Goal: Communication & Community: Answer question/provide support

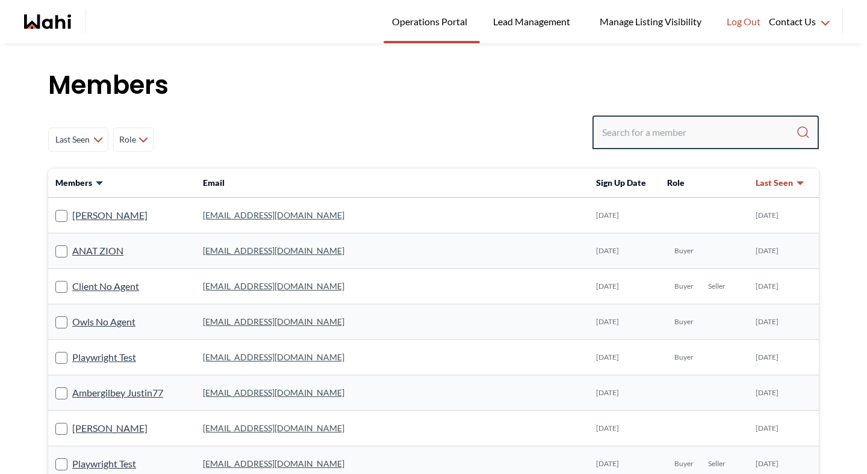
click at [648, 138] on input "Search input" at bounding box center [699, 133] width 194 height 22
type input "michelle"
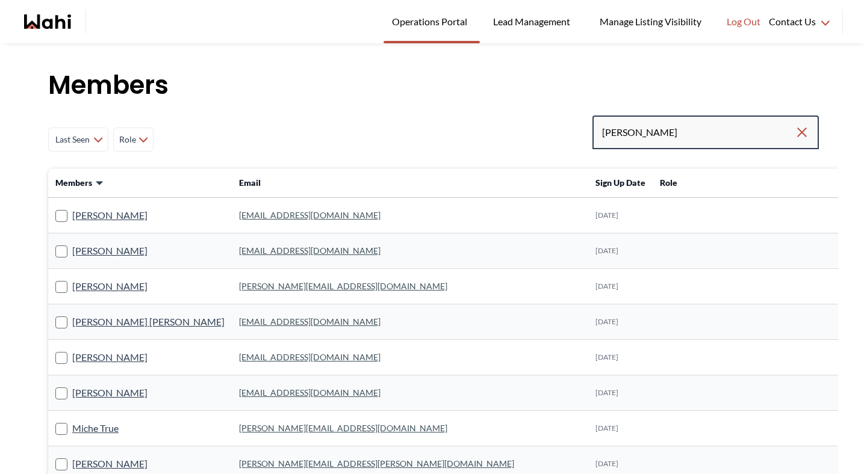
click at [669, 130] on input "michelle" at bounding box center [698, 133] width 193 height 22
type input "michelle ryckman"
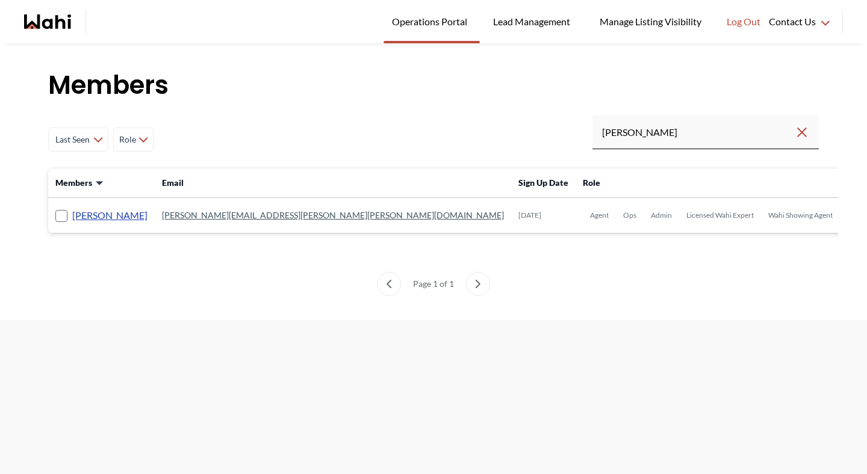
click at [137, 218] on link "Michelle Ryckman" at bounding box center [109, 216] width 75 height 16
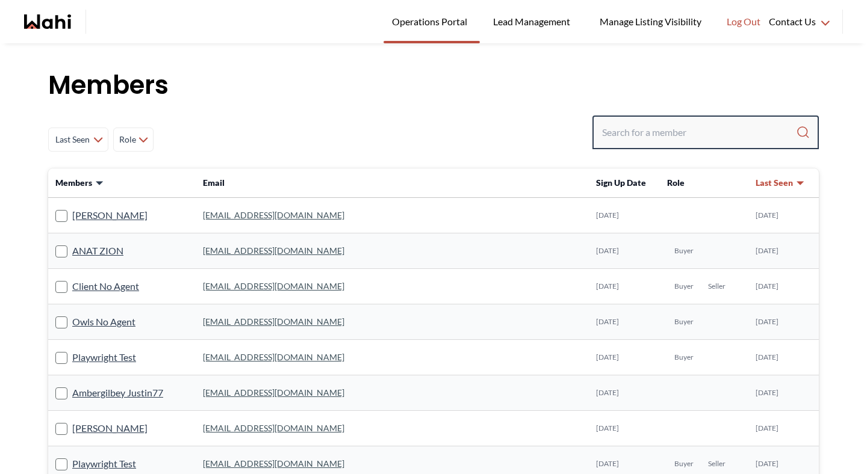
click at [645, 125] on input "Search input" at bounding box center [699, 133] width 194 height 22
type input "[PERSON_NAME]"
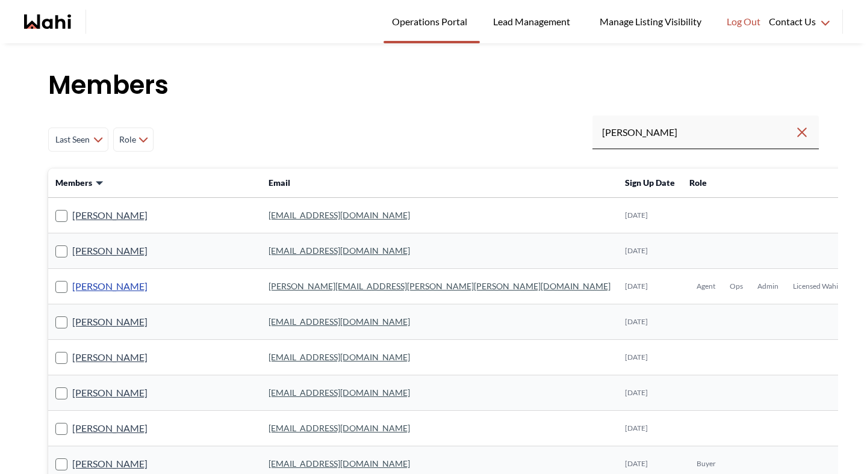
click at [110, 280] on link "[PERSON_NAME]" at bounding box center [109, 287] width 75 height 16
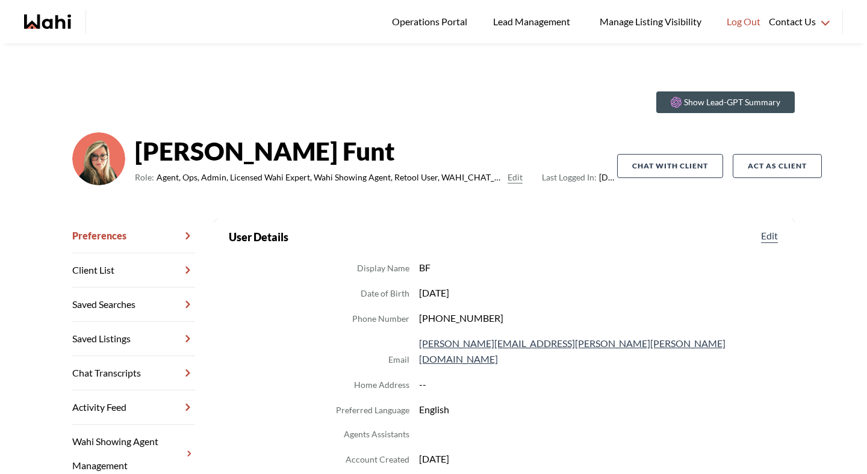
click at [120, 365] on link "Chat Transcripts" at bounding box center [133, 373] width 123 height 34
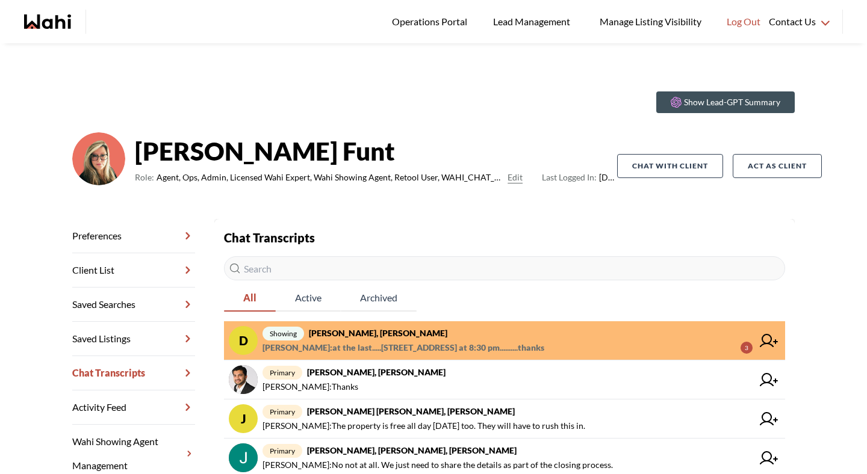
click at [403, 337] on strong "David Rodriguez, Paul, Barbara" at bounding box center [378, 333] width 138 height 10
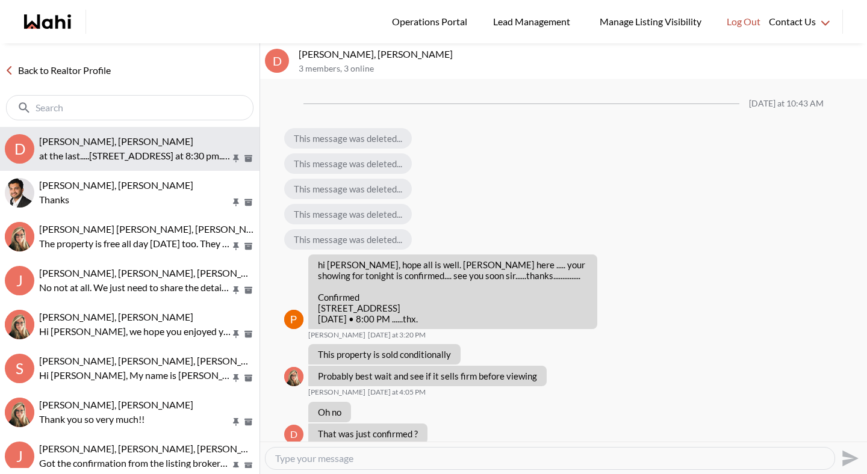
scroll to position [610, 0]
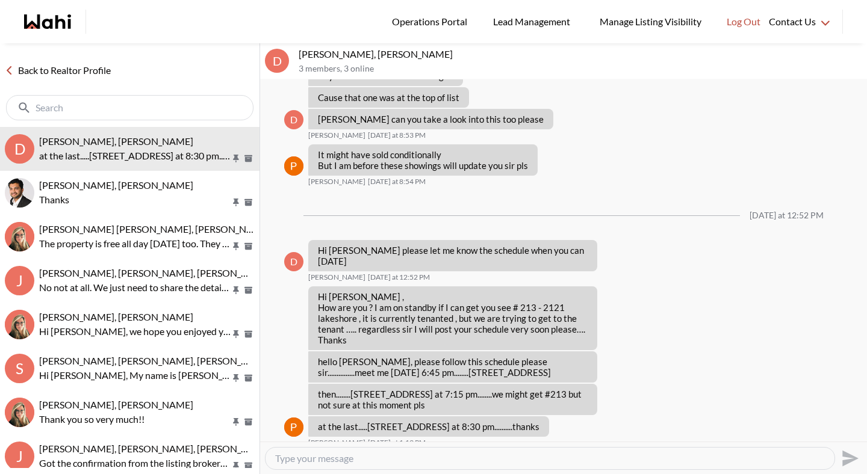
click at [91, 65] on link "Back to Realtor Profile" at bounding box center [58, 71] width 116 height 16
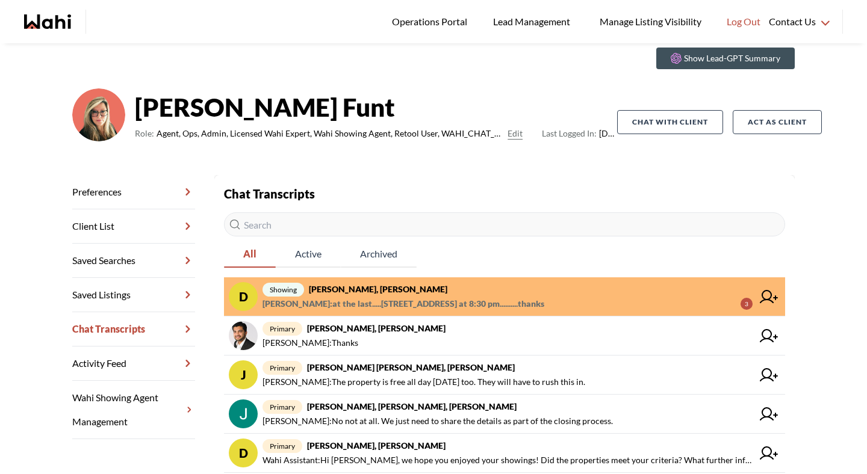
scroll to position [54, 0]
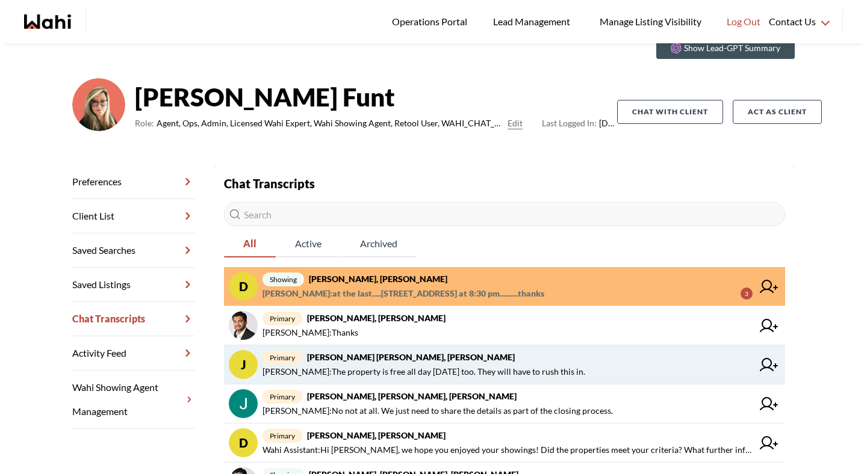
click at [382, 362] on strong "Jeremy Tod, Barbara" at bounding box center [411, 357] width 208 height 10
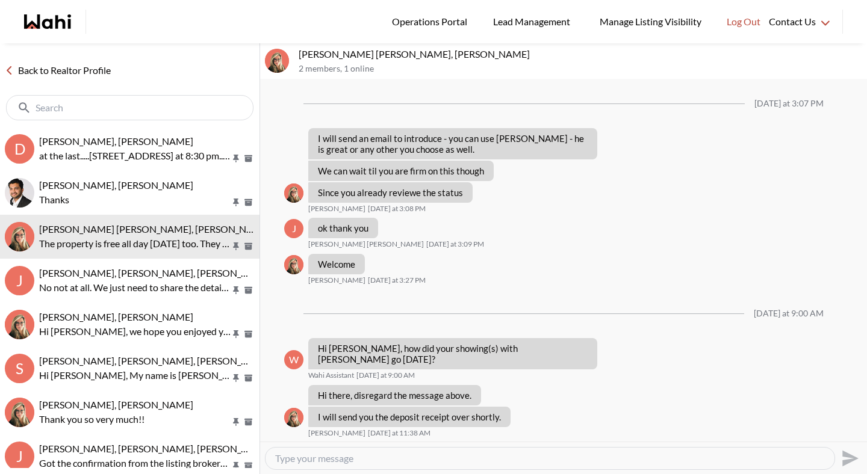
scroll to position [1032, 0]
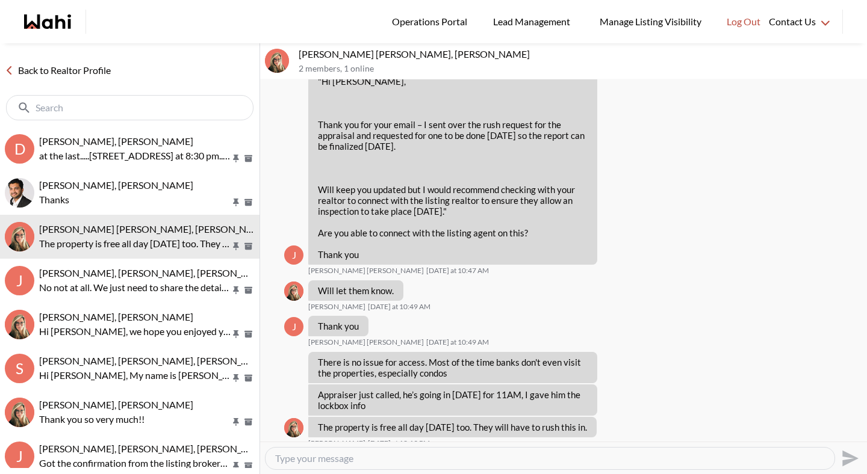
click at [98, 70] on link "Back to Realtor Profile" at bounding box center [58, 71] width 116 height 16
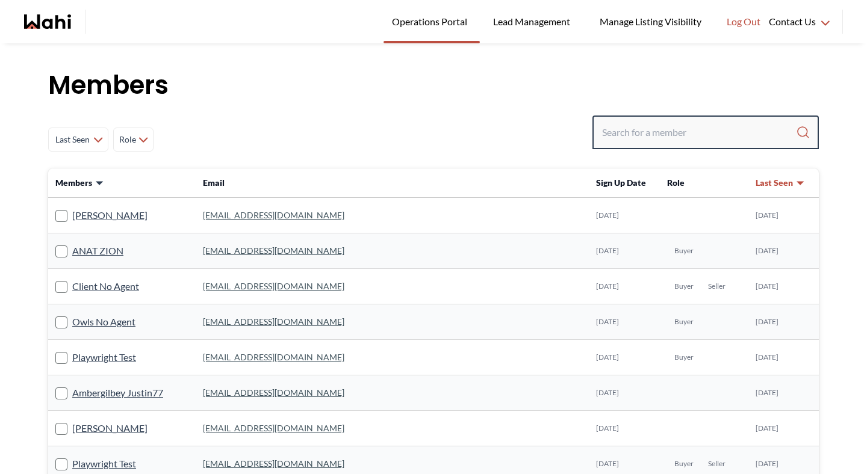
click at [748, 133] on input "Search input" at bounding box center [699, 133] width 194 height 22
type input "faraz az"
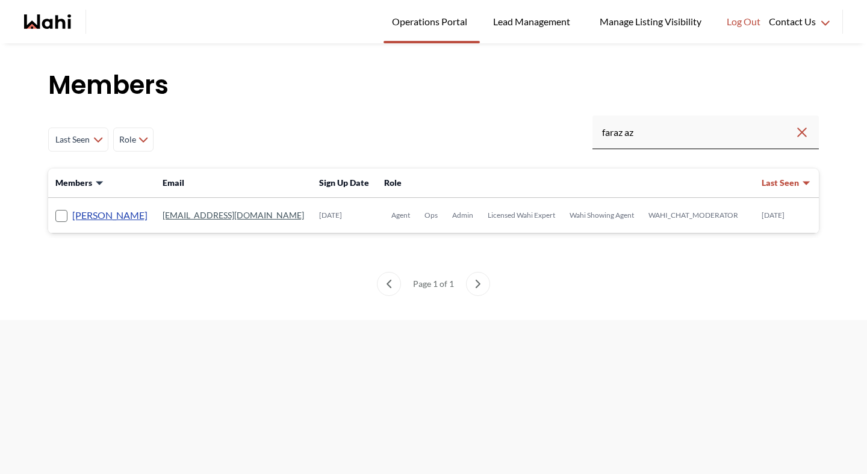
click at [93, 208] on link "Faraz Azam" at bounding box center [109, 216] width 75 height 16
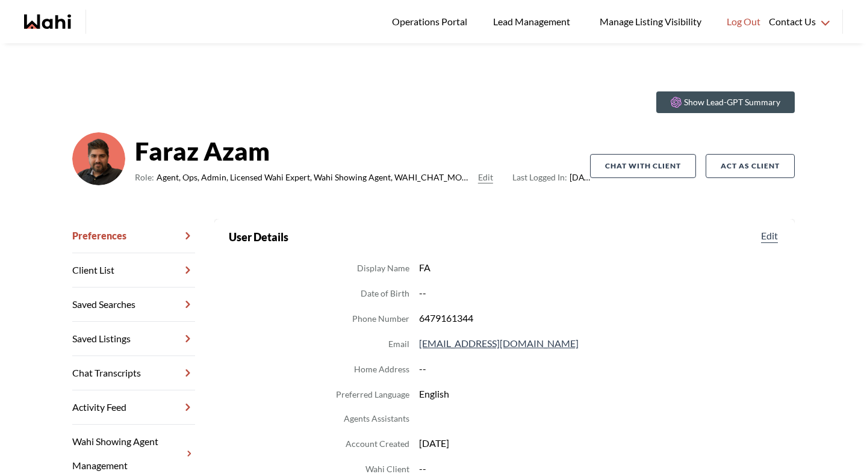
click at [121, 367] on link "Chat Transcripts" at bounding box center [133, 373] width 123 height 34
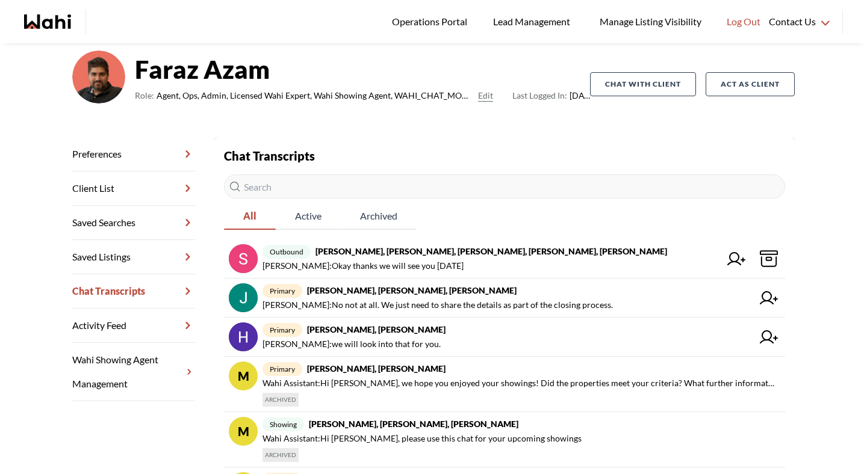
scroll to position [87, 0]
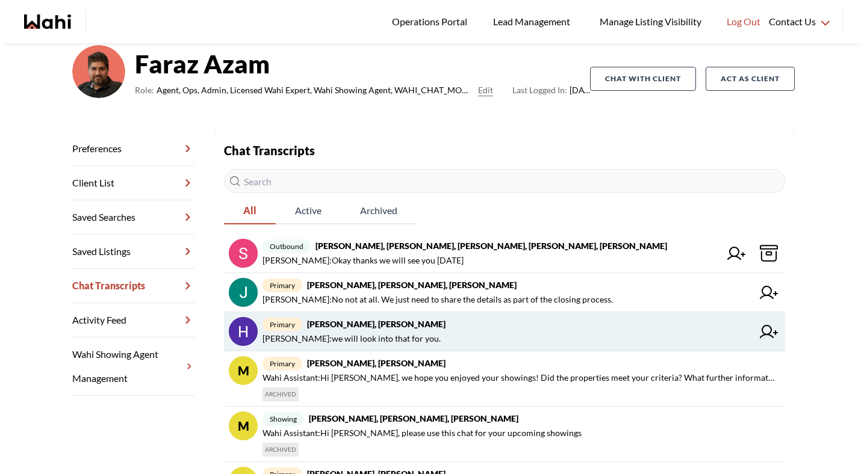
click at [375, 341] on span "Hema Alageson : we will look into that for you." at bounding box center [351, 339] width 178 height 14
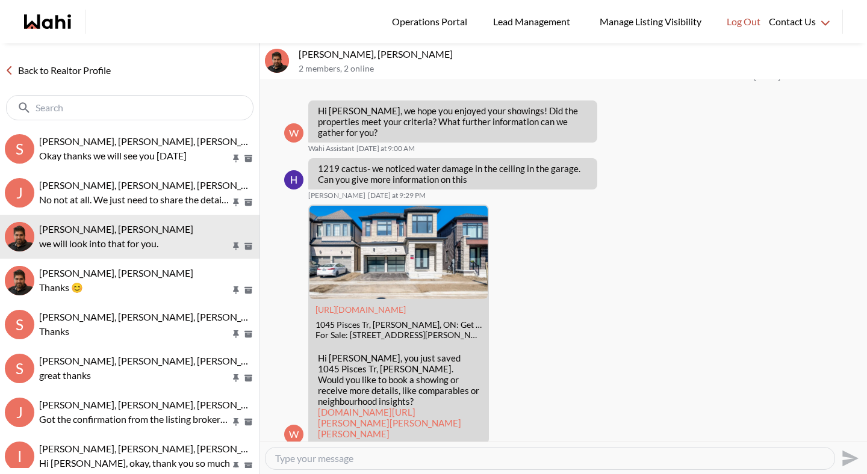
scroll to position [863, 0]
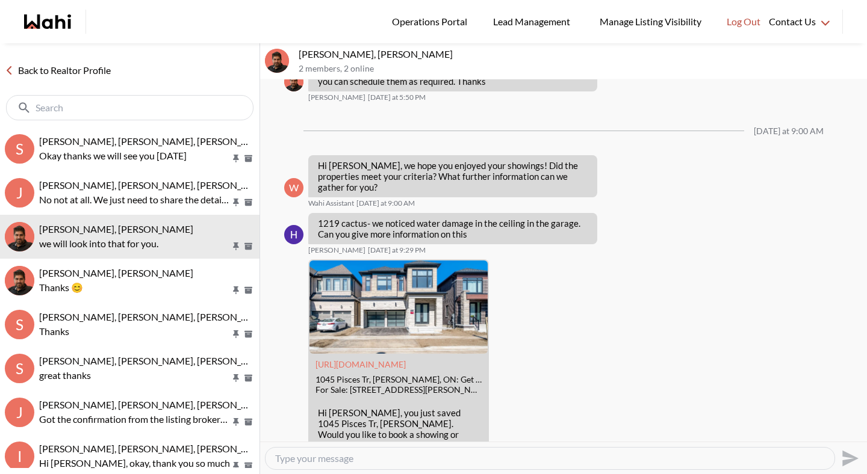
click at [104, 71] on link "Back to Realtor Profile" at bounding box center [58, 71] width 116 height 16
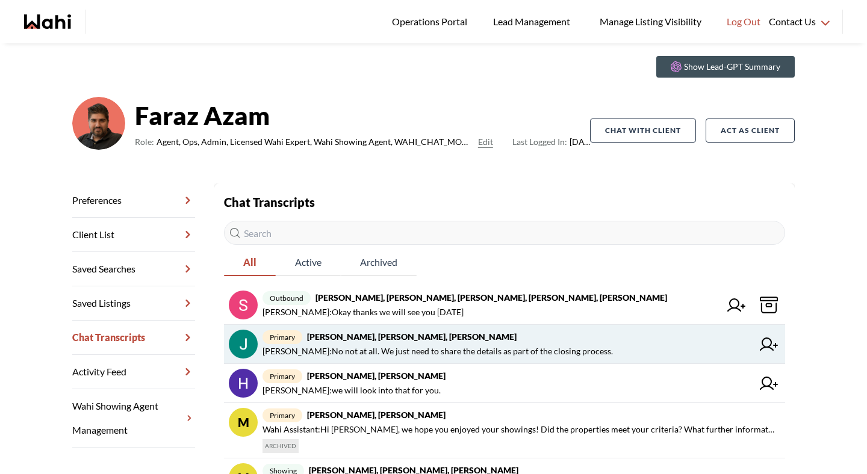
scroll to position [40, 0]
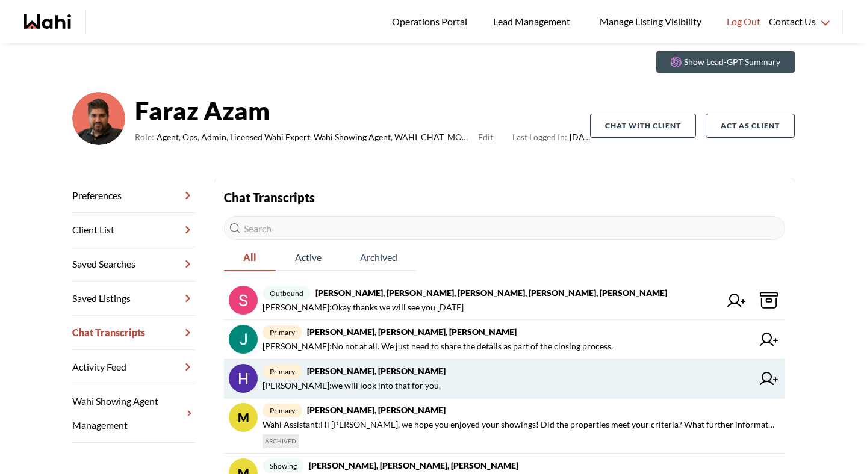
click at [354, 369] on strong "Hema Alageson, Faraz" at bounding box center [376, 371] width 138 height 10
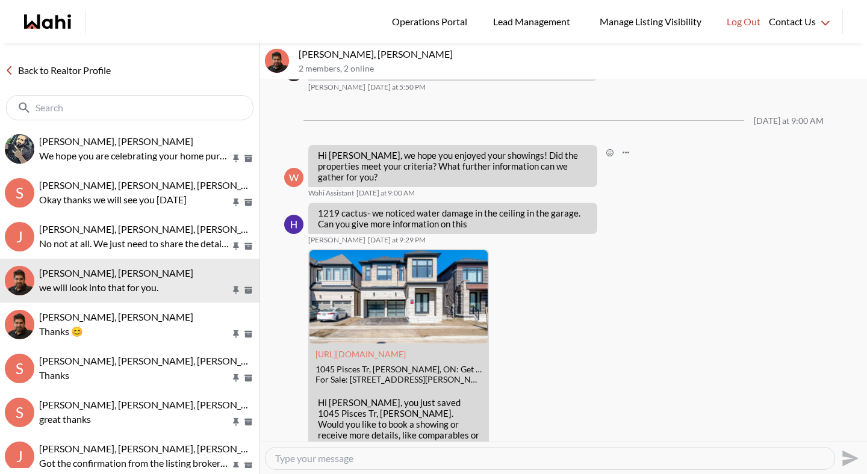
scroll to position [1006, 0]
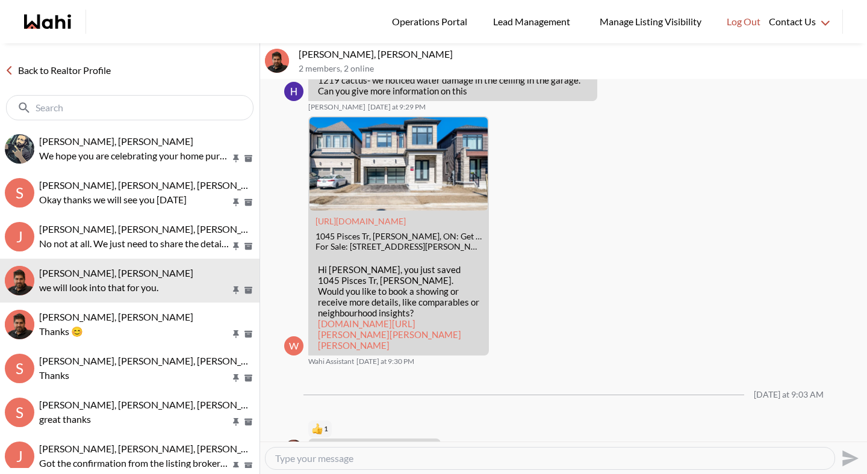
click at [100, 72] on link "Back to Realtor Profile" at bounding box center [58, 71] width 116 height 16
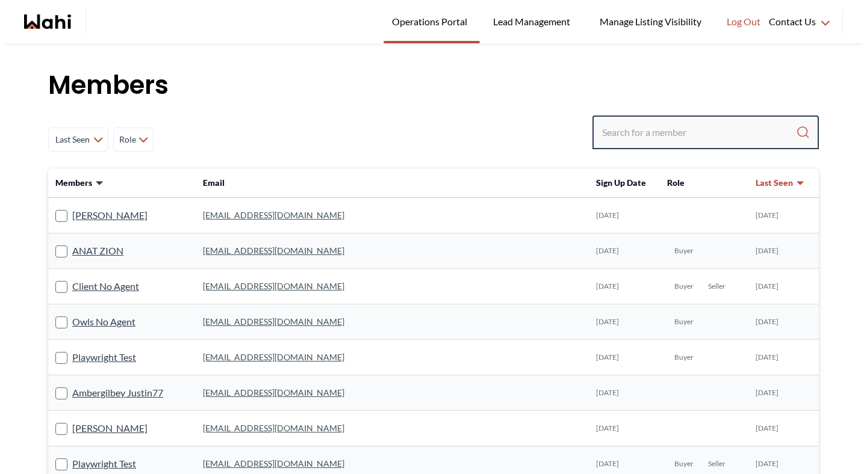
click at [667, 134] on input "Search input" at bounding box center [699, 133] width 194 height 22
type input "behnam"
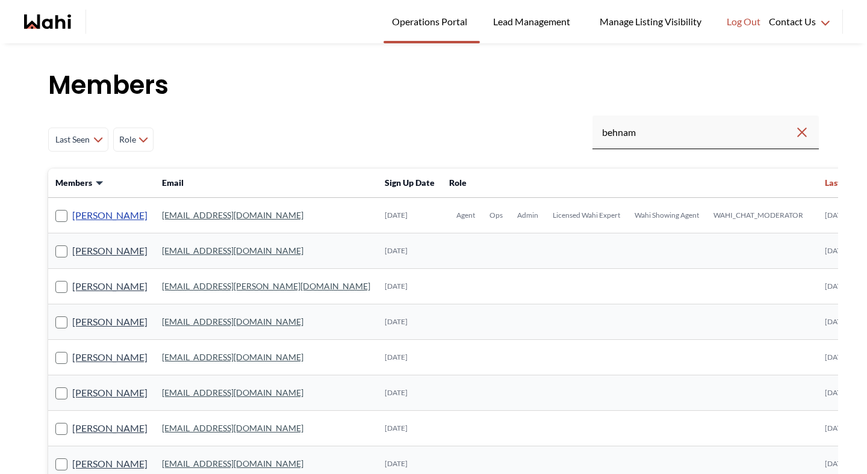
click at [98, 211] on link "Behnam Fazili" at bounding box center [109, 216] width 75 height 16
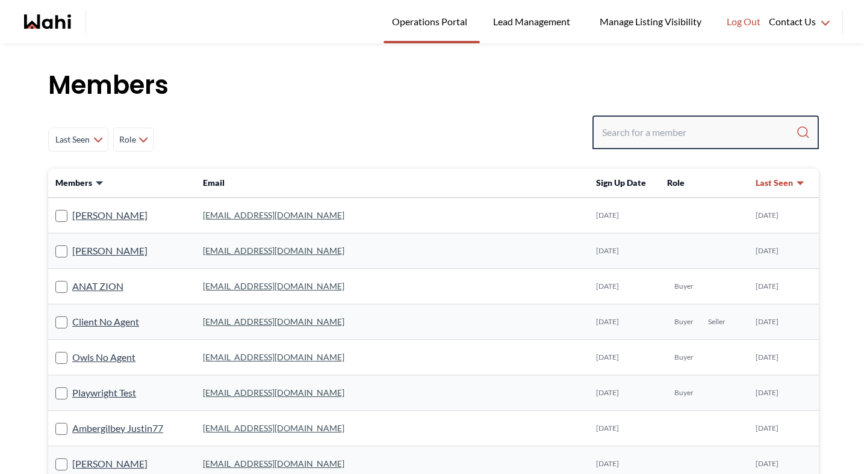
click at [651, 133] on input "Search input" at bounding box center [699, 133] width 194 height 22
type input "[PERSON_NAME]"
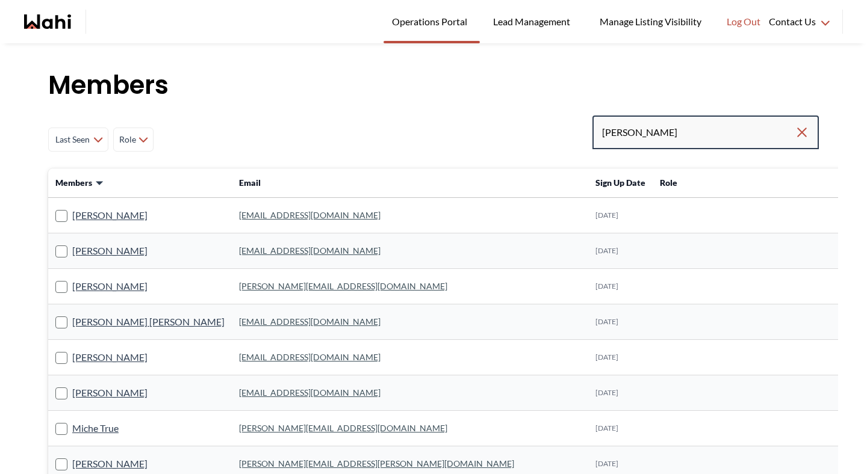
click at [679, 129] on input "[PERSON_NAME]" at bounding box center [698, 133] width 193 height 22
type input "[PERSON_NAME]"
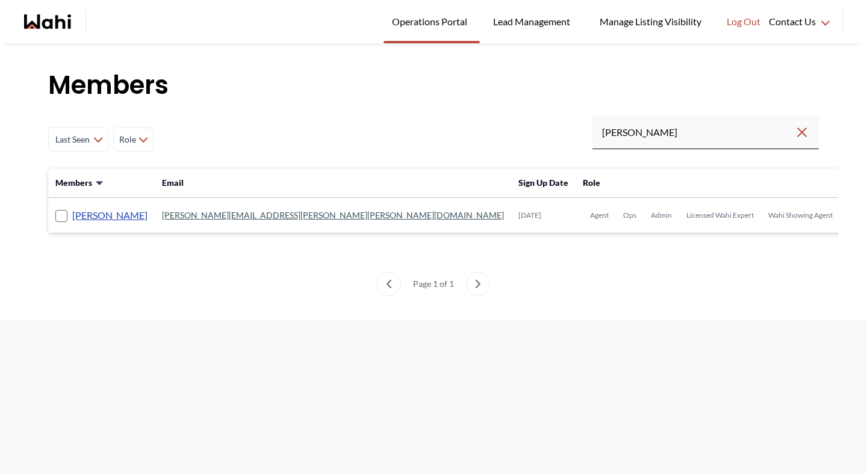
click at [110, 214] on link "[PERSON_NAME]" at bounding box center [109, 216] width 75 height 16
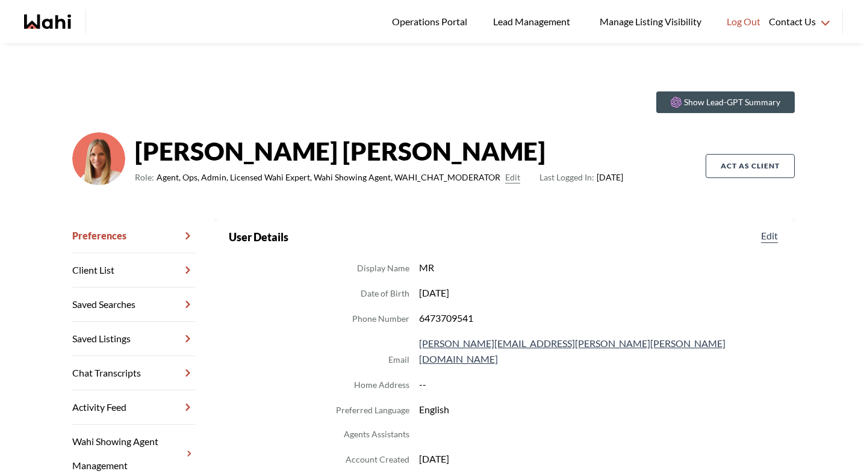
click at [131, 366] on link "Chat Transcripts" at bounding box center [133, 373] width 123 height 34
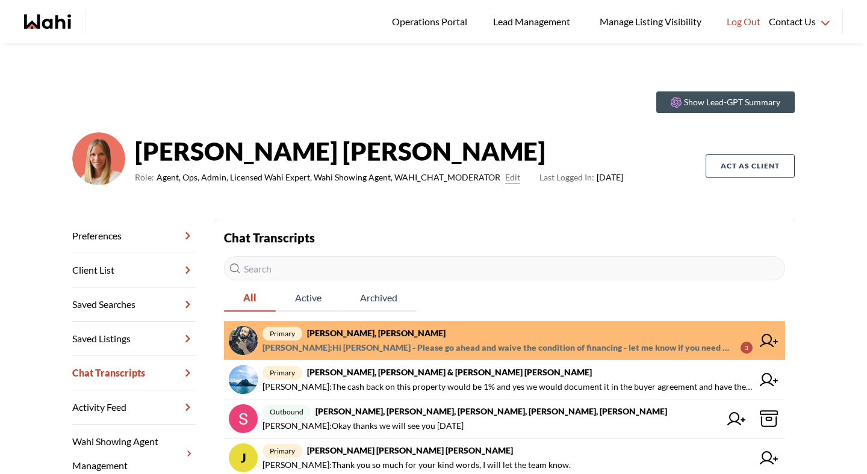
click at [345, 341] on span "Saeid Kanani : Hi Michelle - Please go ahead and waive the condition of financi…" at bounding box center [496, 348] width 468 height 14
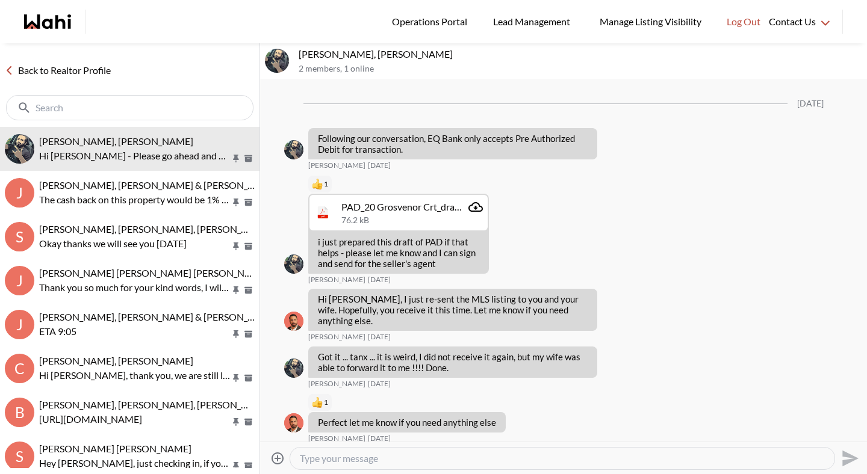
scroll to position [1712, 0]
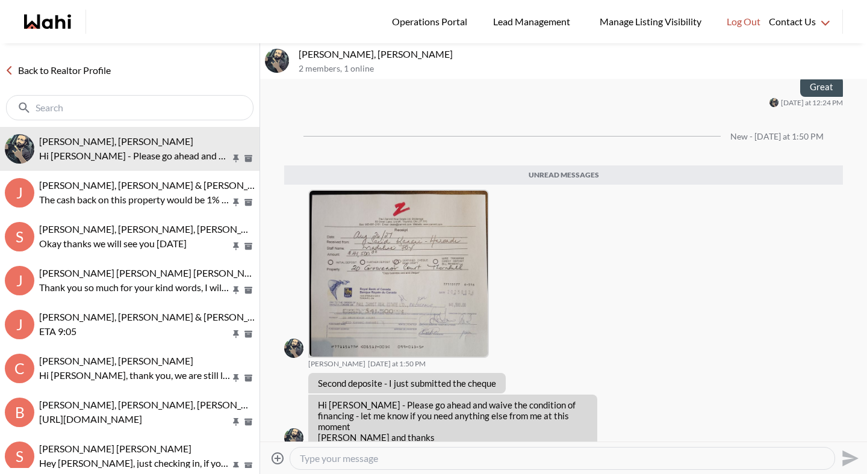
click at [356, 456] on textarea "Type your message" at bounding box center [562, 459] width 525 height 12
type textarea "Hi [PERSON_NAME], great news."
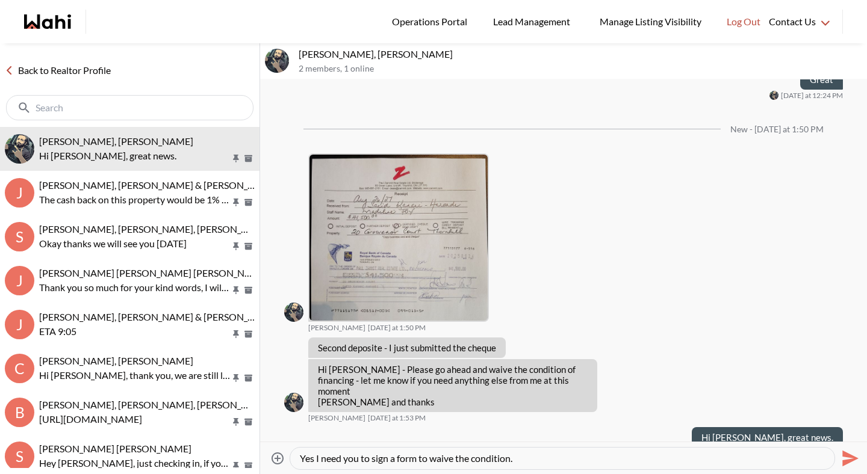
type textarea "Yes I need you to sign a form to waive the condition."
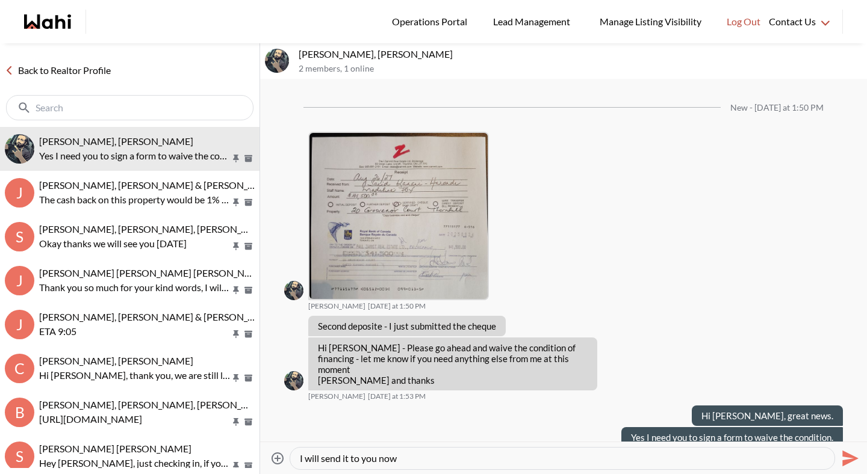
type textarea "I will send it to you now."
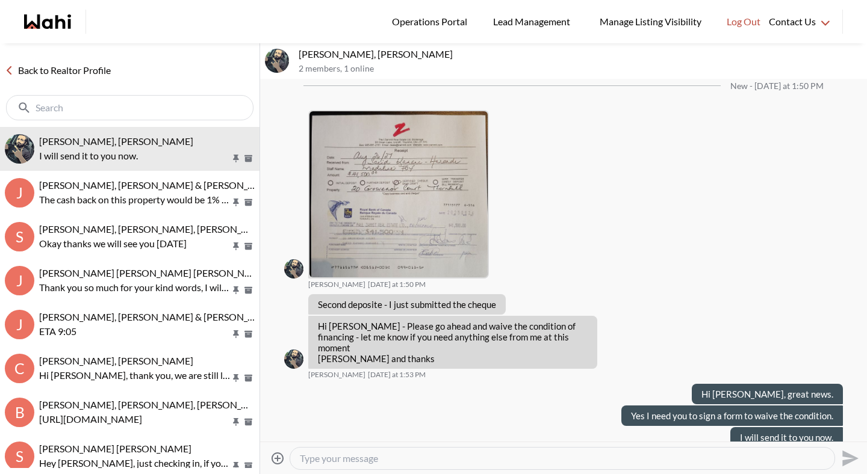
click at [309, 454] on textarea "Type your message" at bounding box center [562, 459] width 525 height 12
type textarea "Also please let me know Niloofar's email address, she needs to sign as well."
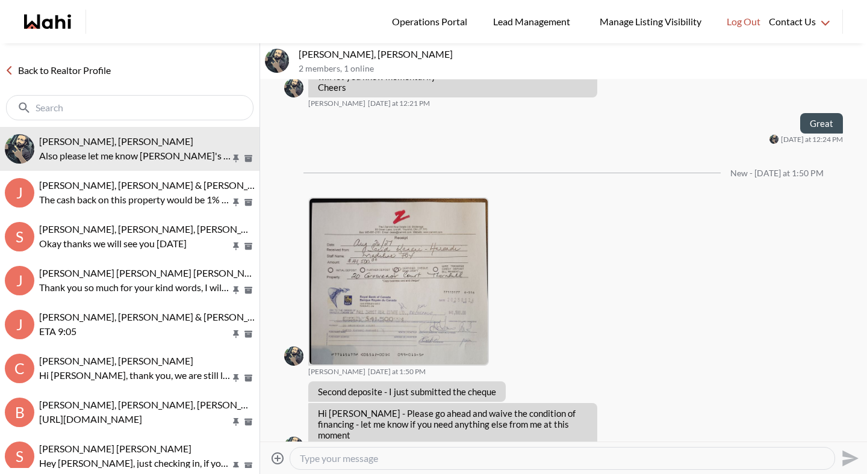
scroll to position [1664, 0]
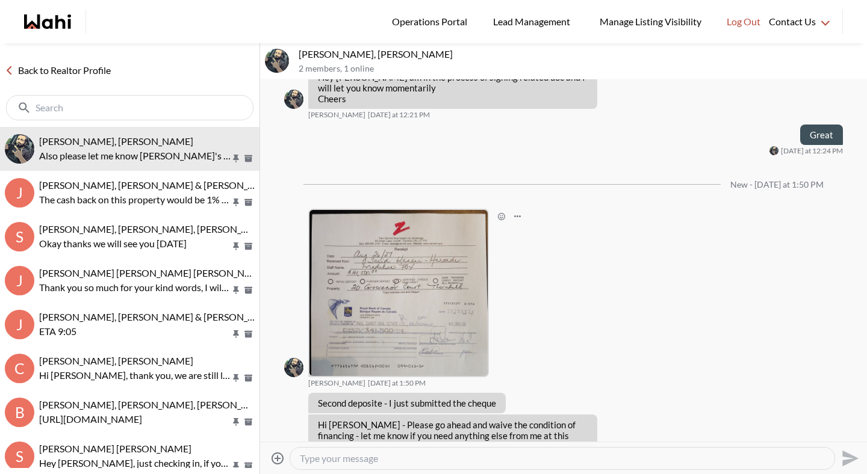
click at [465, 265] on img at bounding box center [398, 293] width 178 height 166
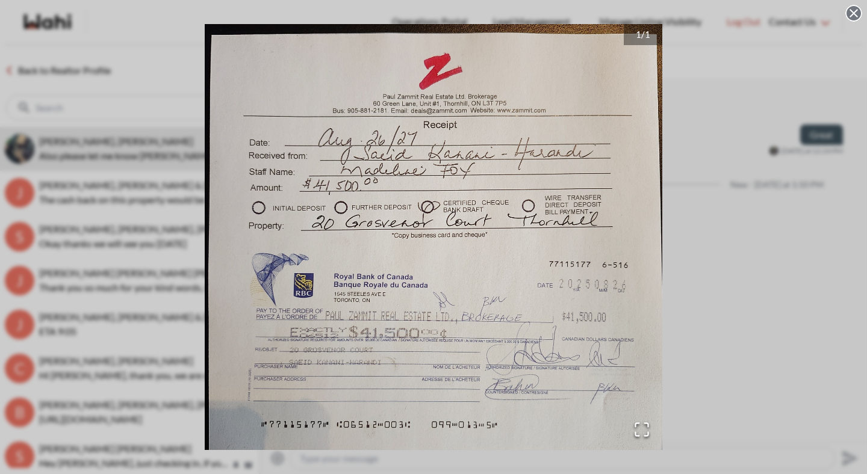
click at [537, 174] on img "Go to Slide 1" at bounding box center [433, 237] width 457 height 426
click at [855, 11] on icon at bounding box center [853, 13] width 17 height 17
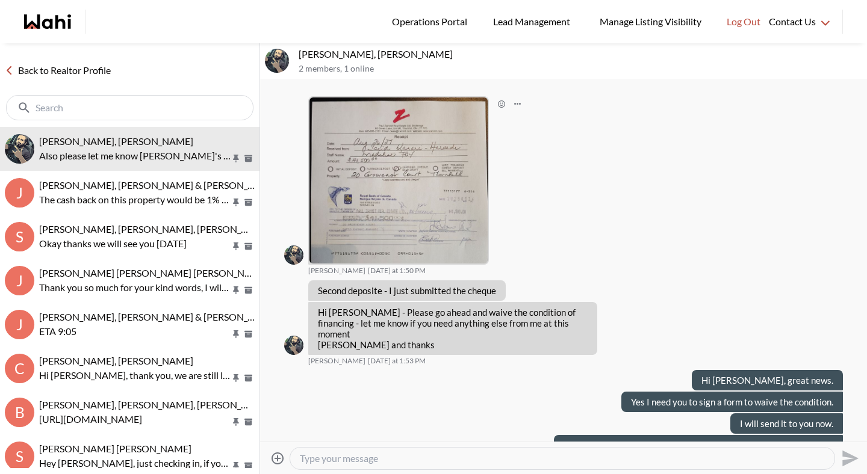
scroll to position [1795, 0]
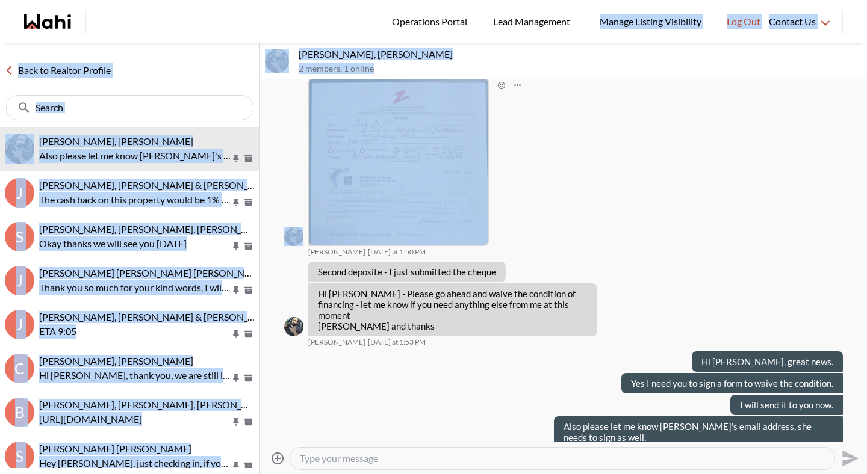
drag, startPoint x: 598, startPoint y: 235, endPoint x: 672, endPoint y: -26, distance: 271.9
click at [672, 0] on html "Logged In: Michelle Log out Operations Portal Lead Management Manage Listing Vi…" at bounding box center [433, 237] width 867 height 474
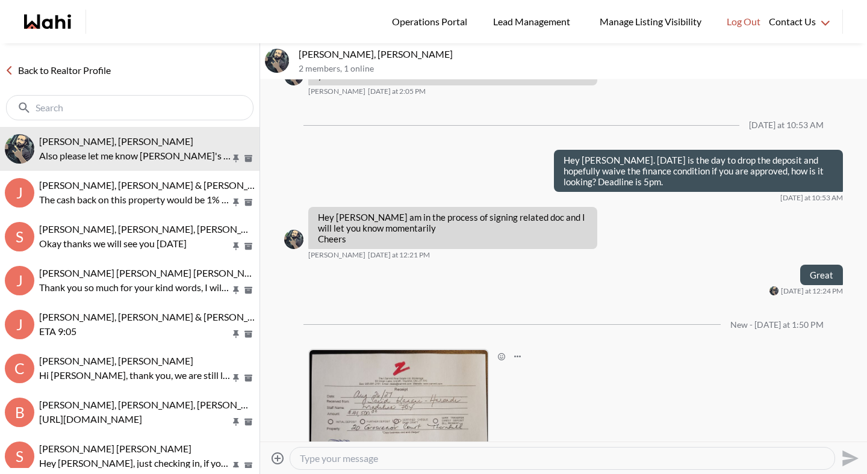
click at [575, 301] on div "New - Today at 1:50 PM" at bounding box center [563, 325] width 559 height 49
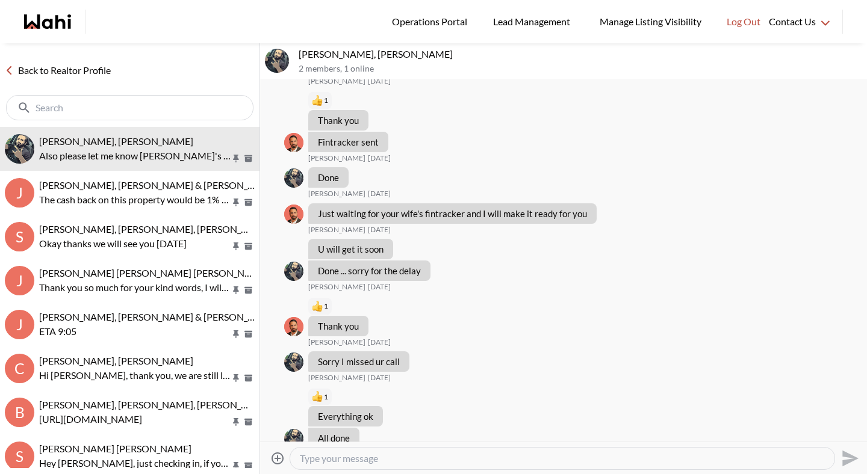
scroll to position [5032, 0]
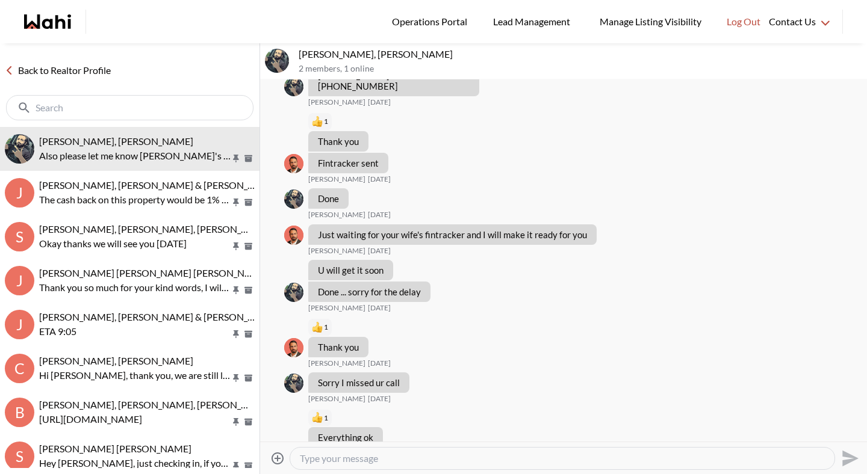
drag, startPoint x: 407, startPoint y: 141, endPoint x: 301, endPoint y: 140, distance: 105.9
click at [300, 107] on div "nmani@alumni.uwo.ca Niloofar Mani 647-631-6284 Saeid Kanani 08/18/2025" at bounding box center [563, 75] width 559 height 64
copy link "nmani@alumni.uwo.ca"
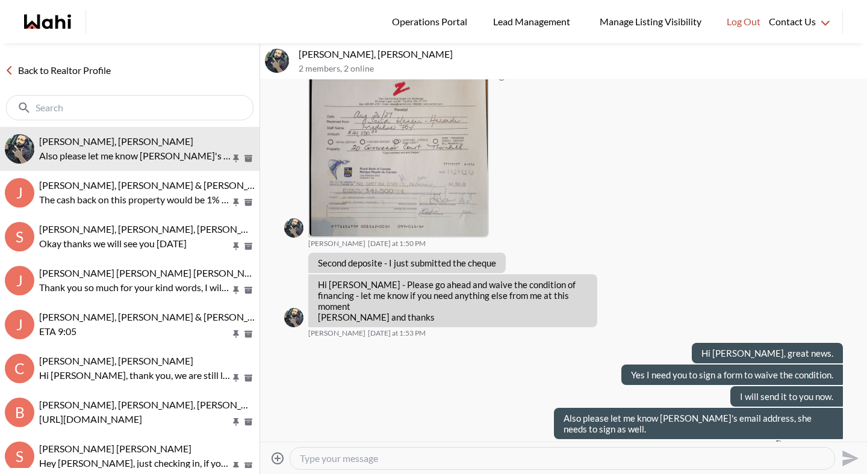
scroll to position [7793, 0]
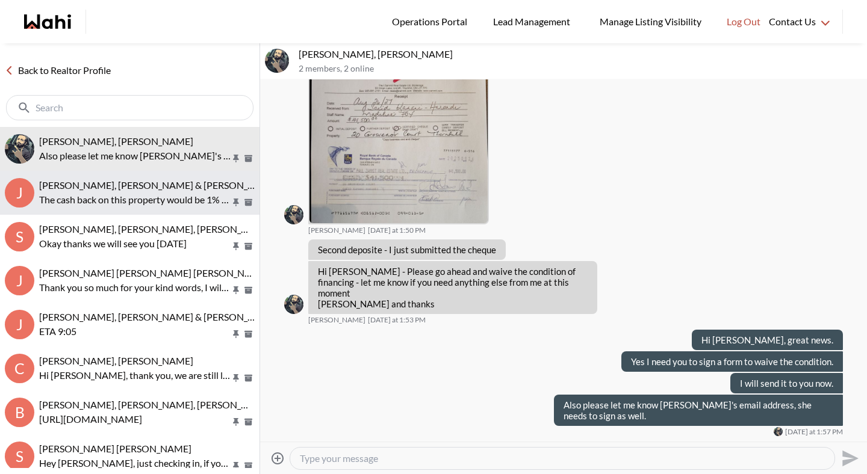
click at [122, 189] on span "[PERSON_NAME], [PERSON_NAME] & [PERSON_NAME] [PERSON_NAME]" at bounding box center [197, 184] width 317 height 11
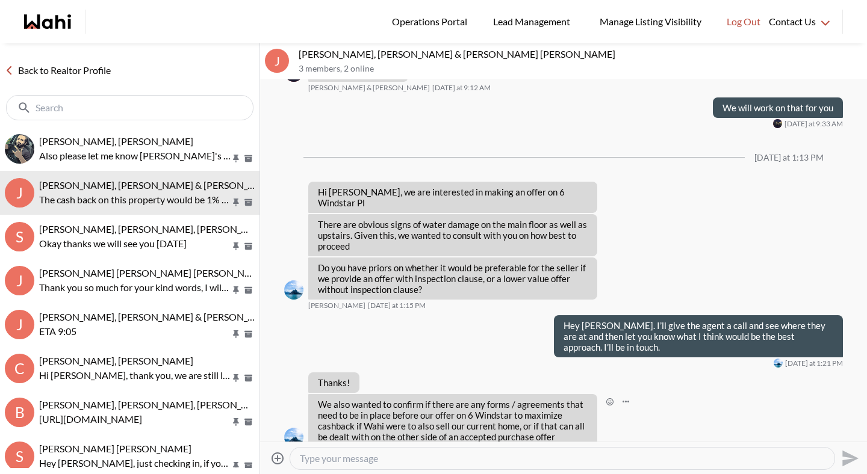
scroll to position [926, 0]
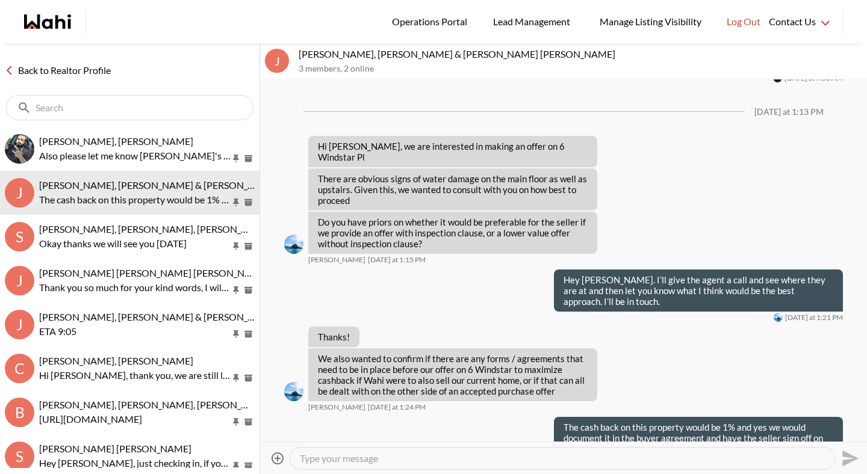
click at [320, 463] on textarea "Type your message" at bounding box center [562, 459] width 525 height 12
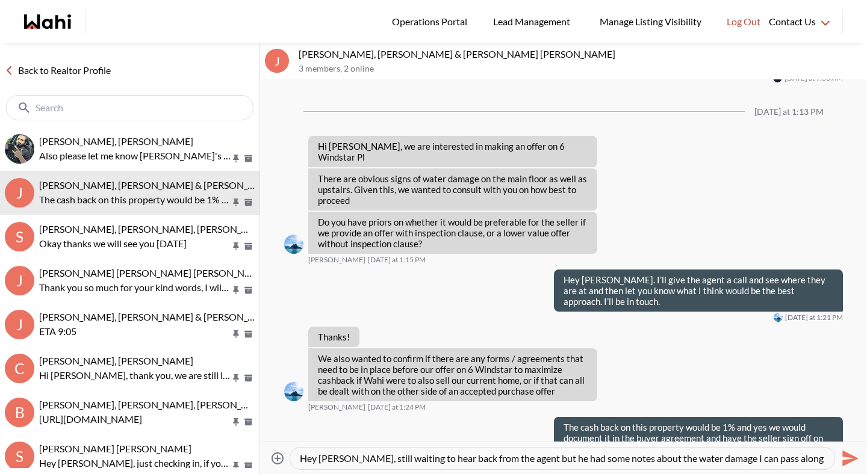
type textarea "Hey Jason, still waiting to hear back from the agent but he had some notes abou…"
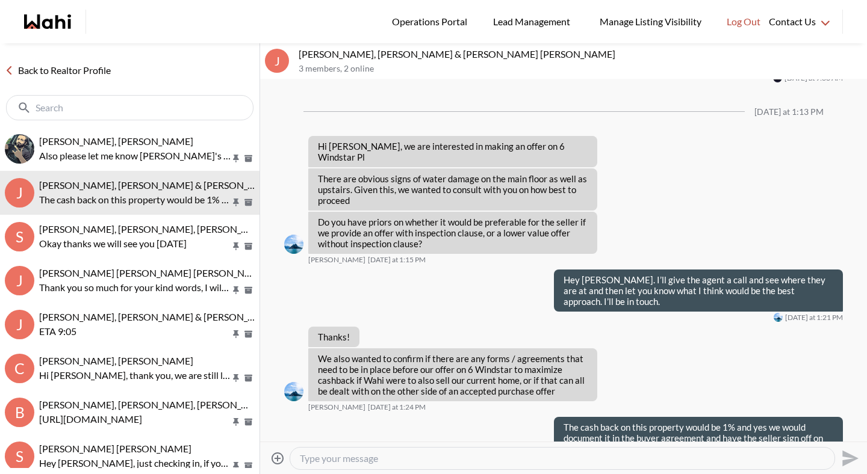
scroll to position [959, 0]
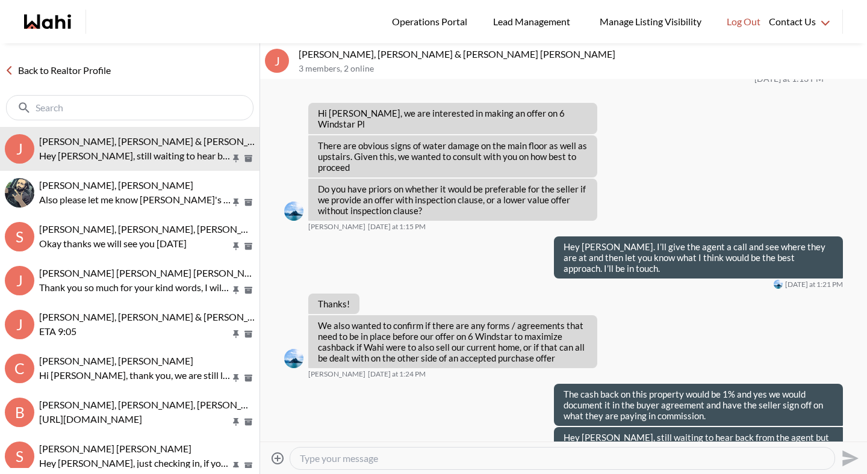
click at [393, 457] on textarea "Type your message" at bounding box center [562, 459] width 525 height 12
paste textarea "Some Windows Replaced 2018. Roof 2019. Water stains on the second-floor ceiling…"
type textarea "Some Windows Replaced 2018. Roof 2019. Water stains on the second-floor ceiling…"
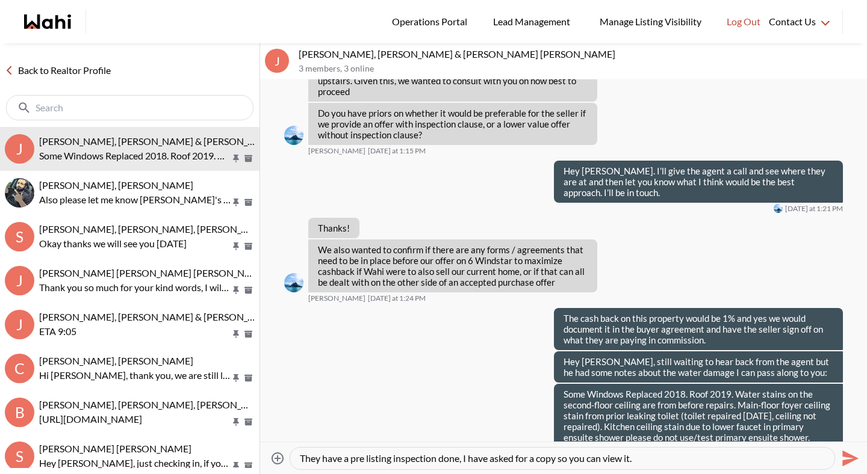
type textarea "They have a pre listing inspection done, I have asked for a copy so you can vie…"
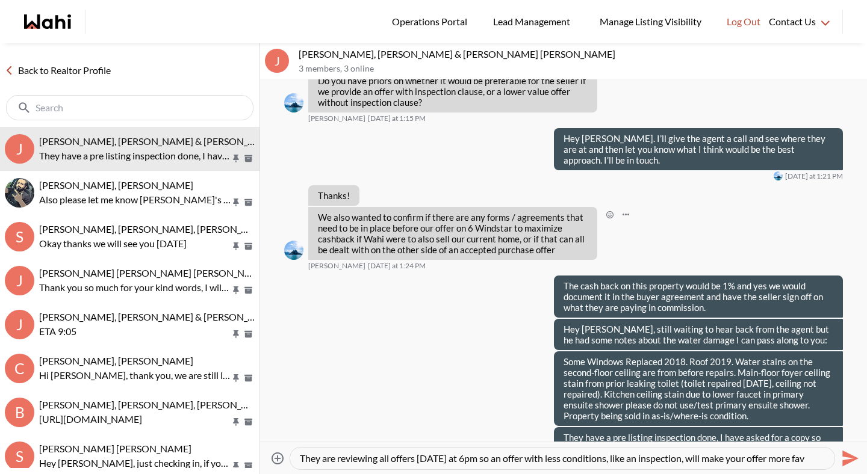
scroll to position [11, 0]
type textarea "They are reviewing all offers tomorrow at 6pm so an offer with less conditions,…"
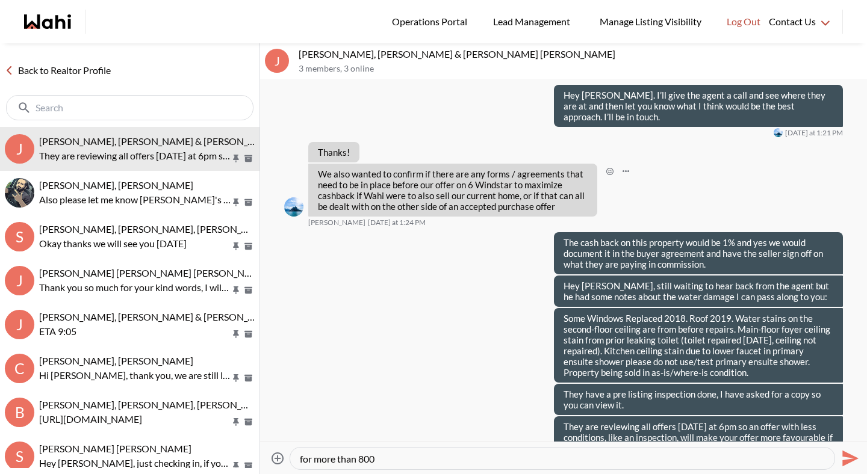
type textarea "I'm waiting to discuss pricing with him as well, but knowing they are priced at…"
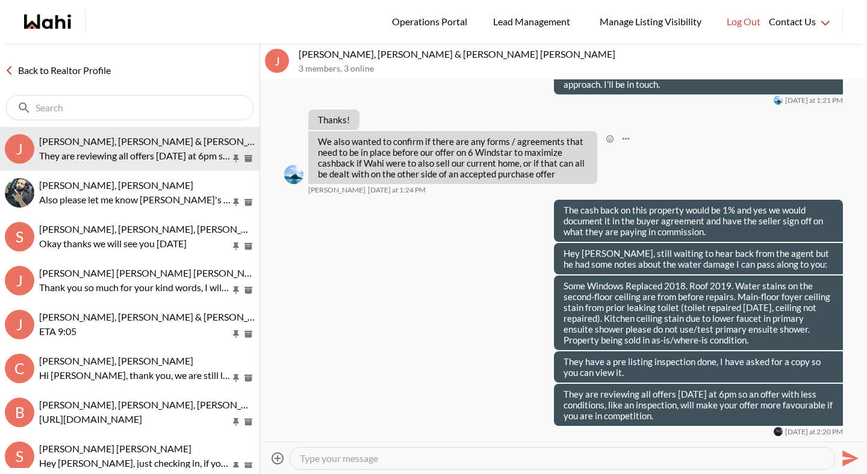
scroll to position [0, 0]
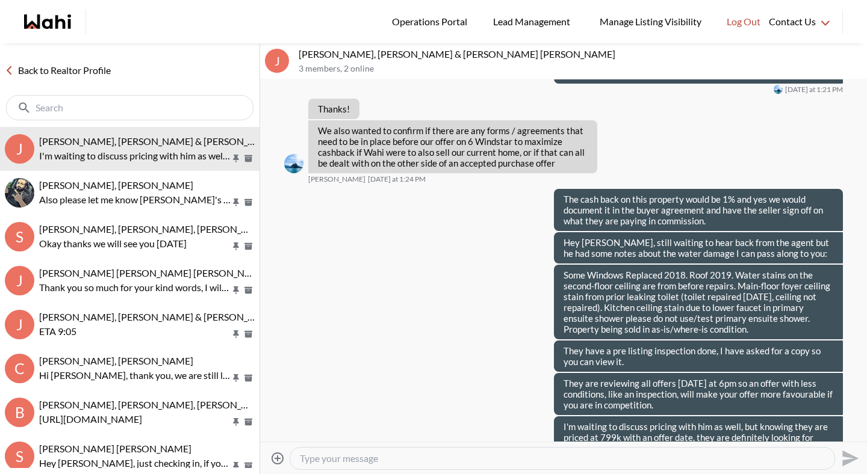
click at [394, 464] on textarea "Type your message" at bounding box center [562, 459] width 525 height 12
type textarea "I'll touch base again when the agent returns my call."
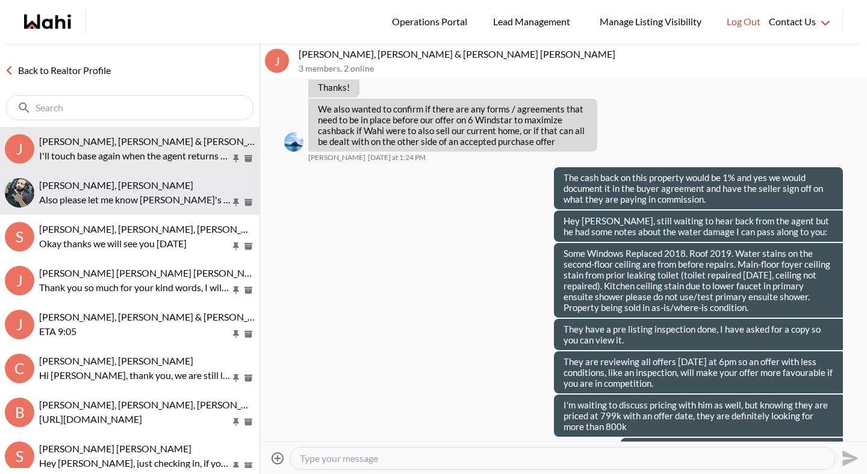
click at [135, 204] on p "Also please let me know Niloofar's email address, she needs to sign as well." at bounding box center [134, 200] width 191 height 14
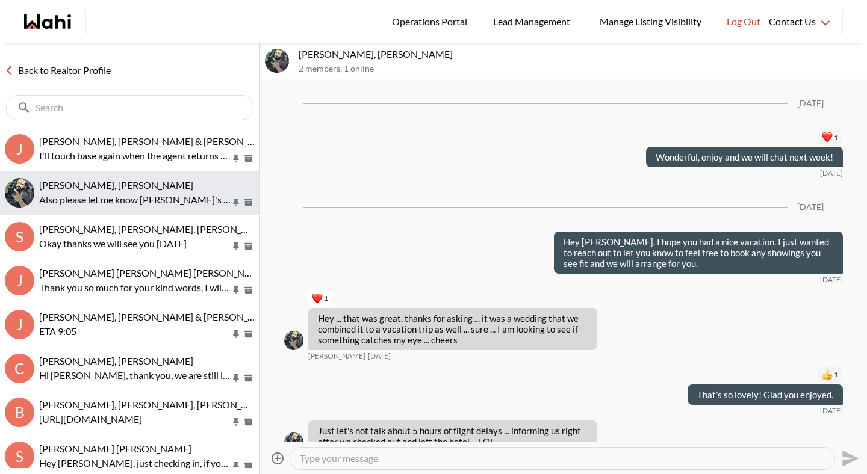
scroll to position [7744, 0]
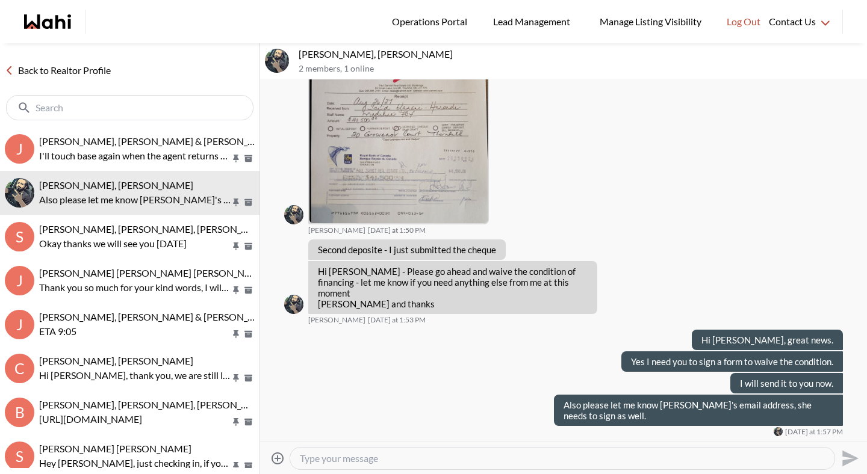
click at [326, 459] on textarea "Type your message" at bounding box center [562, 459] width 525 height 12
type textarea "Sent you both the form, kindly sign before 6pm."
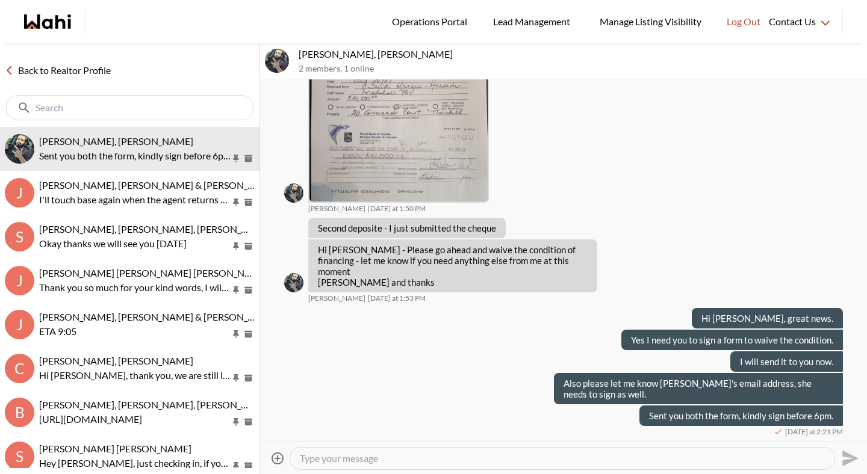
scroll to position [7766, 0]
click at [380, 456] on textarea "Type your message" at bounding box center [562, 459] width 525 height 12
click at [84, 73] on link "Back to Realtor Profile" at bounding box center [58, 71] width 116 height 16
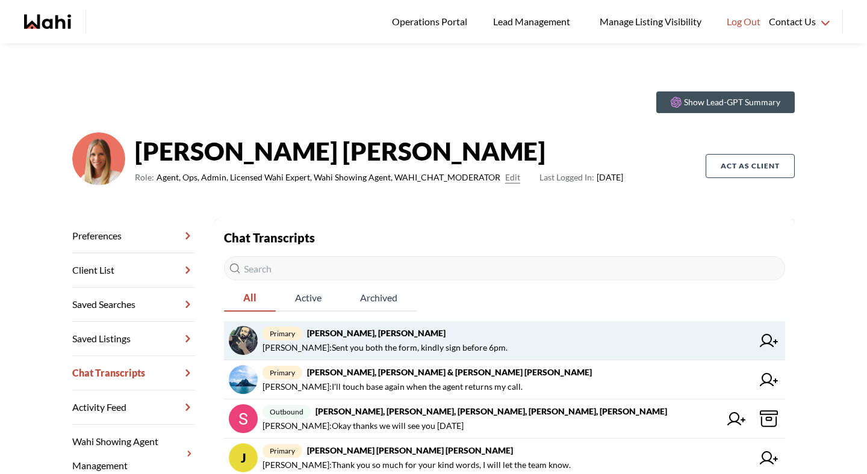
click at [358, 345] on span "Michelle Ryckman : Sent you both the form, kindly sign before 6pm." at bounding box center [384, 348] width 245 height 14
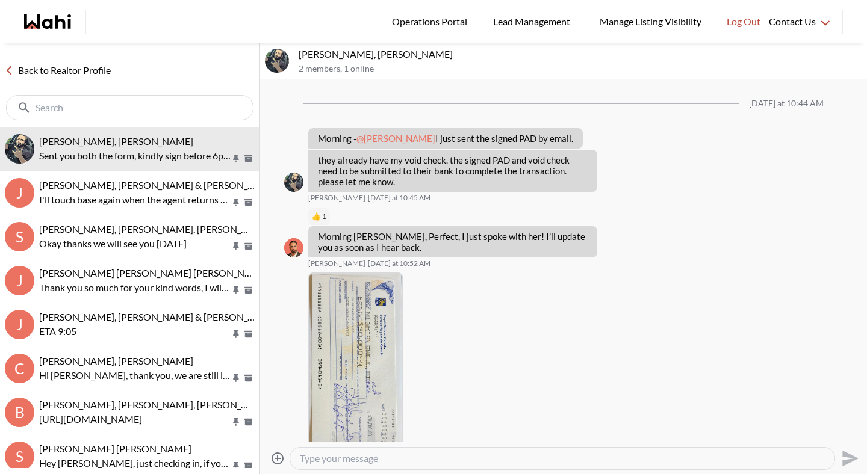
scroll to position [1399, 0]
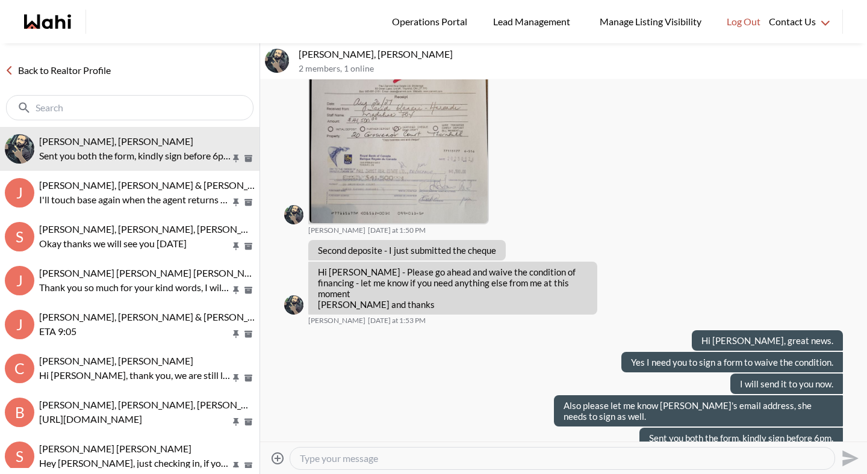
click at [345, 454] on textarea "Type your message" at bounding box center [562, 459] width 525 height 12
type textarea "Received. It is official, congratulations!"
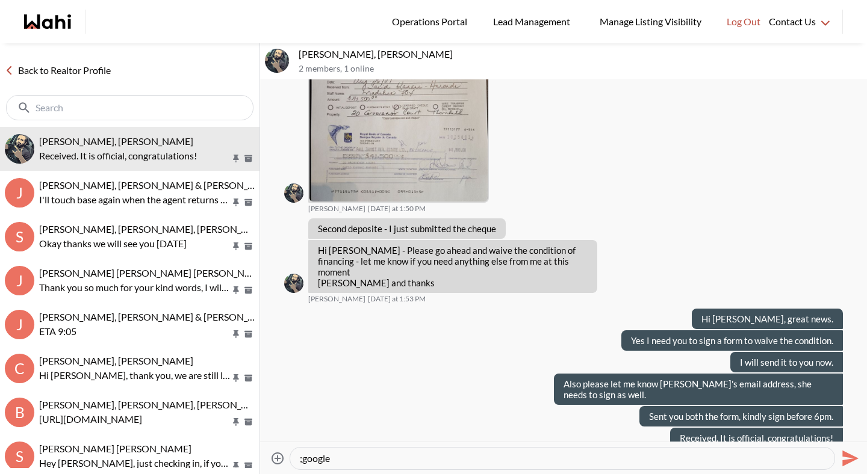
paste textarea "Hope you are celebrating your home purchase! When you get a chance, if you coul…"
click at [305, 459] on textarea "Hope you are celebrating your home purchase! When you get a chance, if you coul…" at bounding box center [562, 459] width 525 height 12
type textarea "We hope you are celebrating your home purchase! When you get a chance, if you c…"
click at [459, 457] on textarea "We hope you are celebrating your home purchase! When you get a chance, if you c…" at bounding box center [562, 459] width 525 height 12
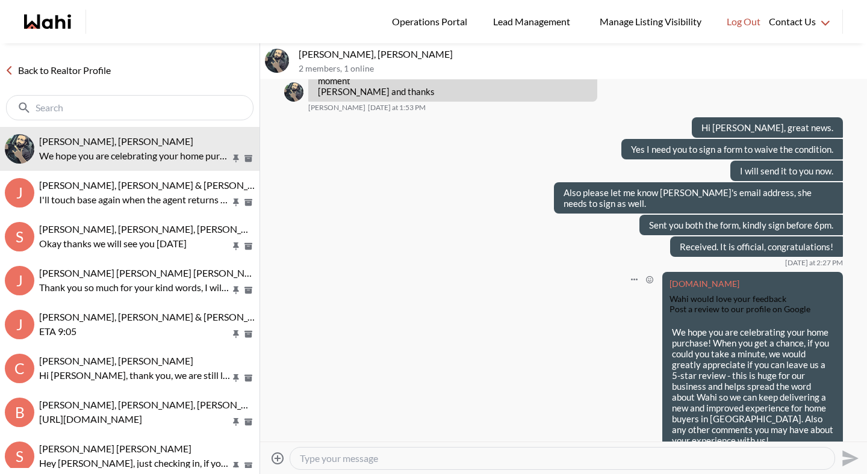
scroll to position [1614, 0]
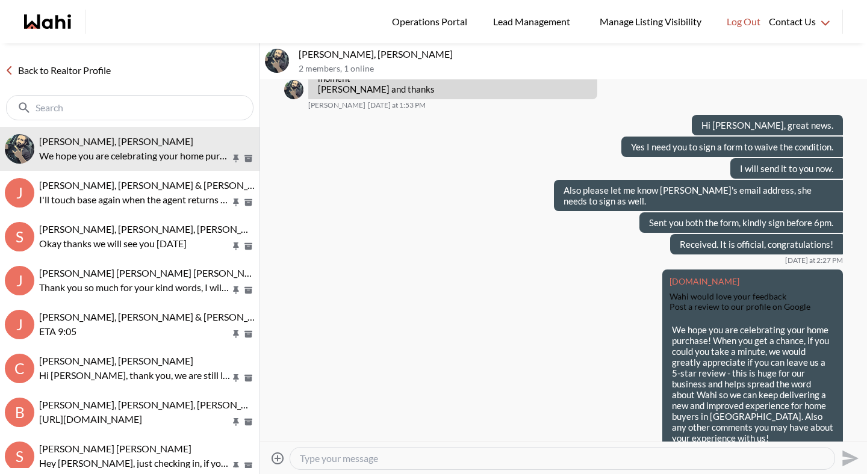
click at [78, 75] on link "Back to Realtor Profile" at bounding box center [58, 71] width 116 height 16
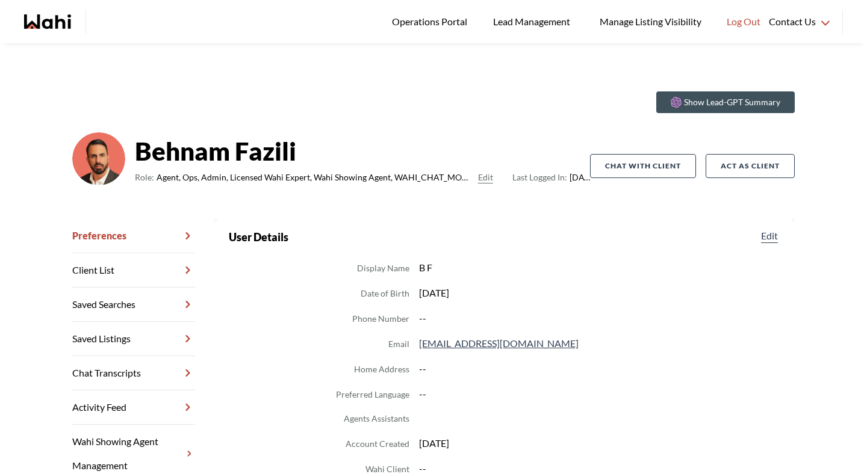
click at [129, 377] on link "Chat Transcripts" at bounding box center [133, 373] width 123 height 34
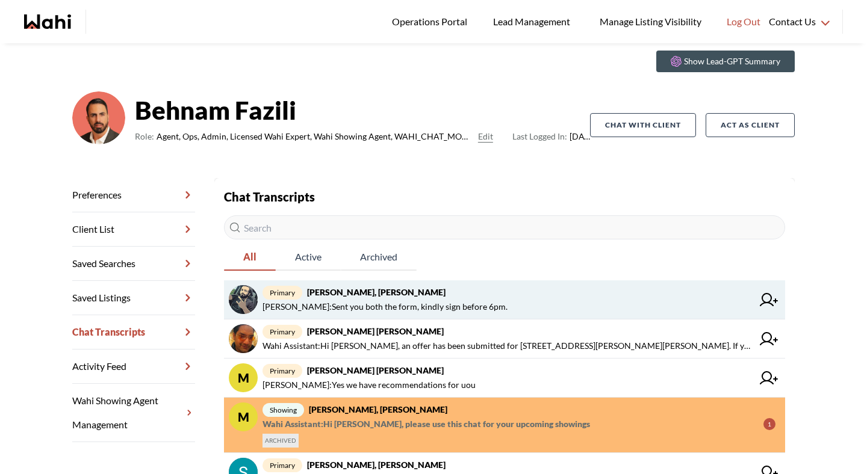
scroll to position [40, 0]
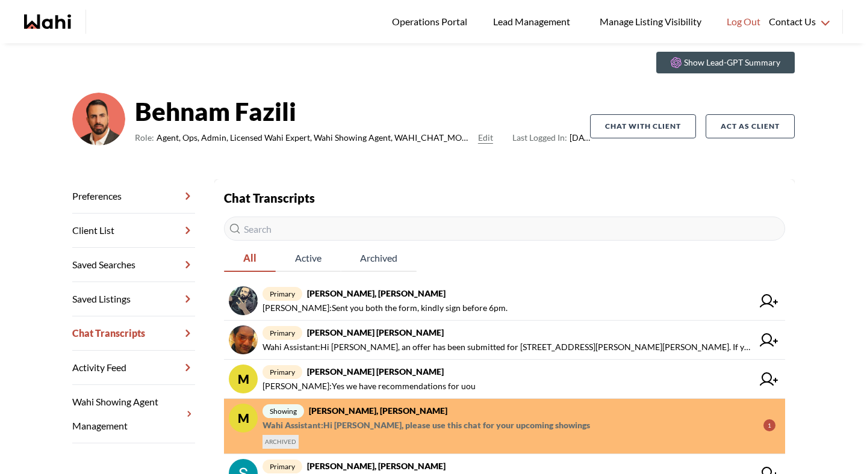
click at [352, 410] on strong "khalid Alvi, Faraz, Behnam" at bounding box center [378, 411] width 138 height 10
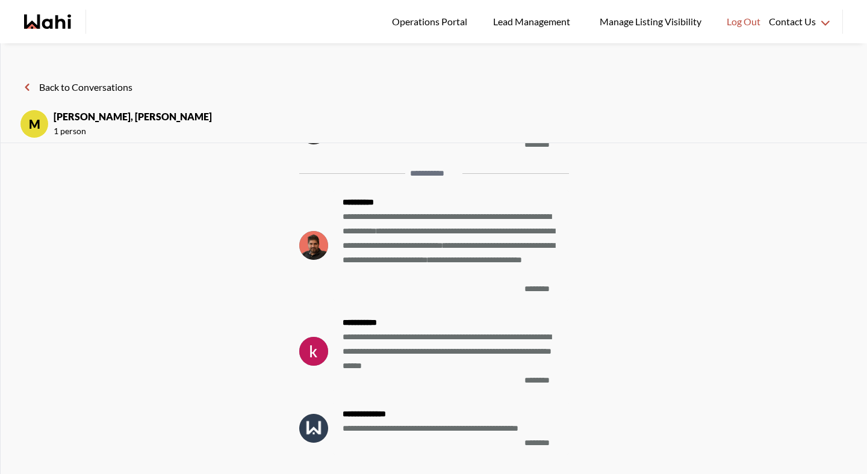
click at [54, 83] on button "Back to Conversations" at bounding box center [76, 87] width 113 height 16
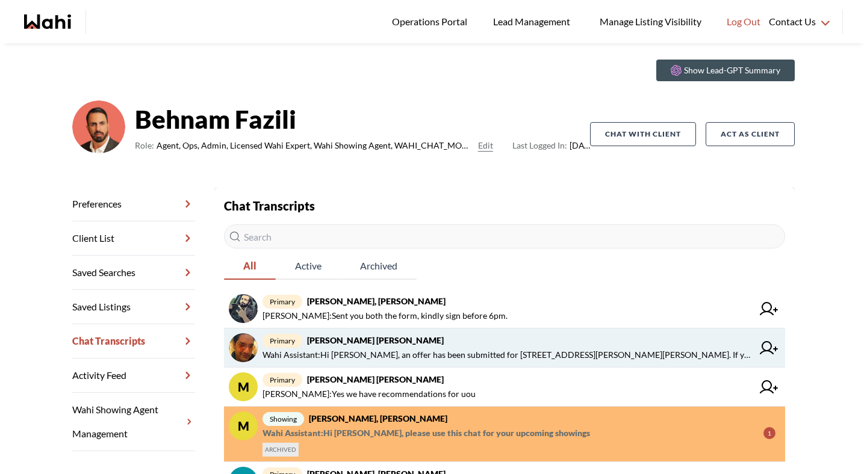
scroll to position [31, 0]
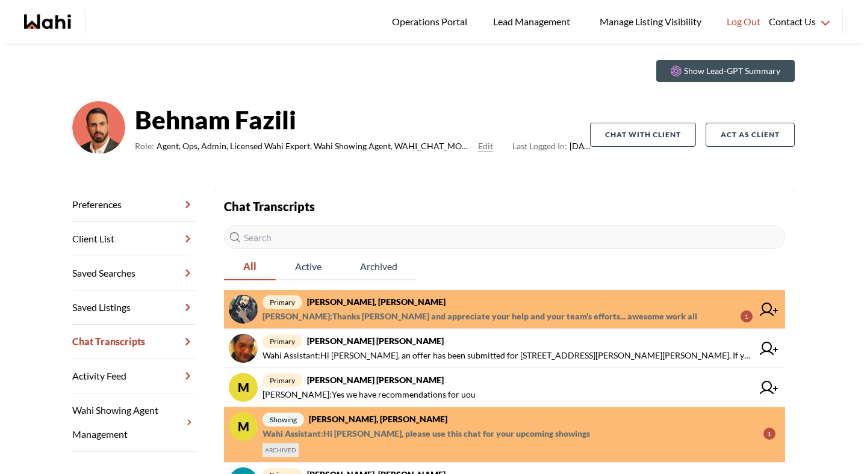
click at [392, 314] on span "Saeid Kanani : Thanks Michelle and appreciate your help and your team's efforts…" at bounding box center [479, 316] width 435 height 14
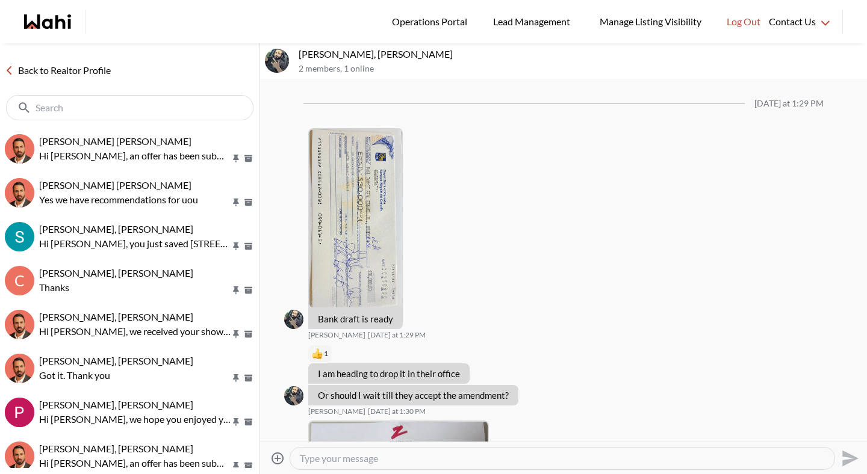
scroll to position [1627, 0]
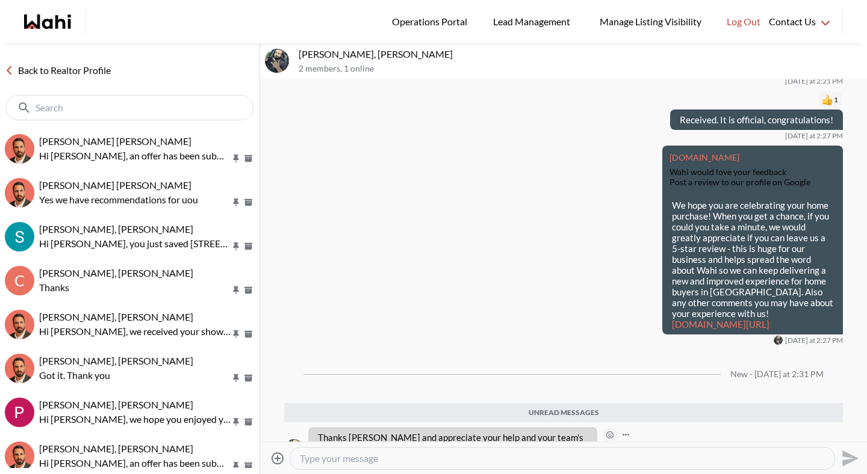
click at [611, 432] on icon "Open Reaction Selector" at bounding box center [609, 435] width 7 height 7
click at [675, 377] on div "Select Reaction: Heart" at bounding box center [671, 376] width 11 height 11
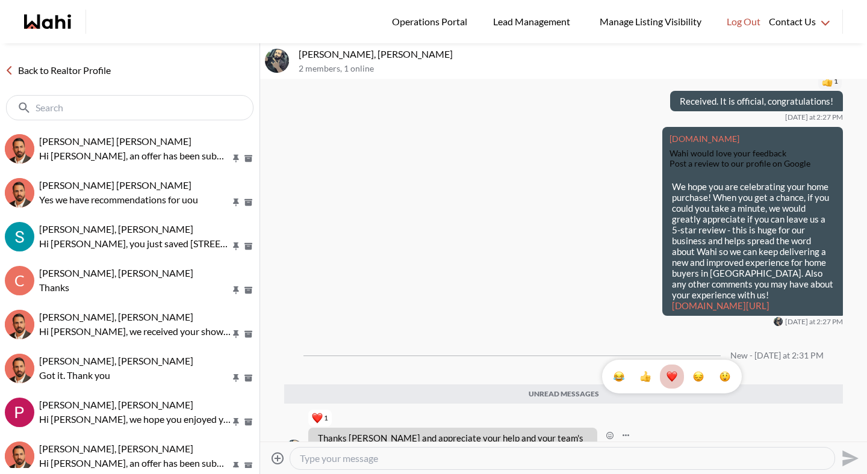
click at [91, 71] on link "Back to Realtor Profile" at bounding box center [58, 71] width 116 height 16
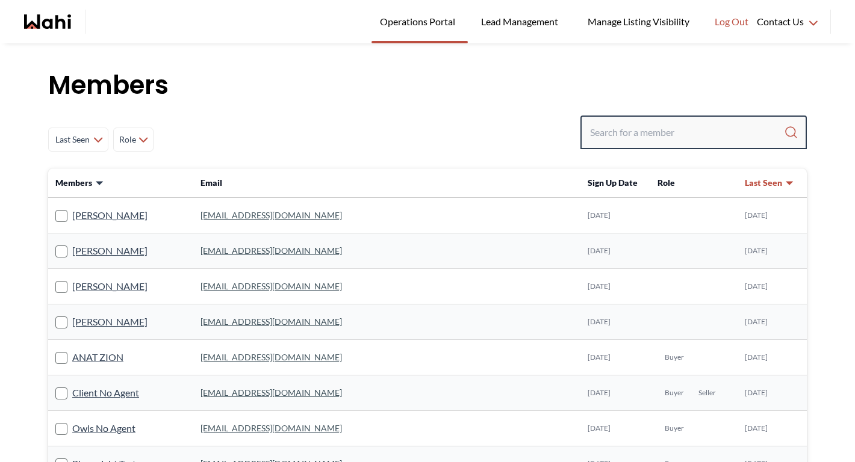
click at [685, 138] on input "Search input" at bounding box center [687, 133] width 194 height 22
paste input "nursenoellz@gmail.com"
type input "nursenoellz@gmail.com"
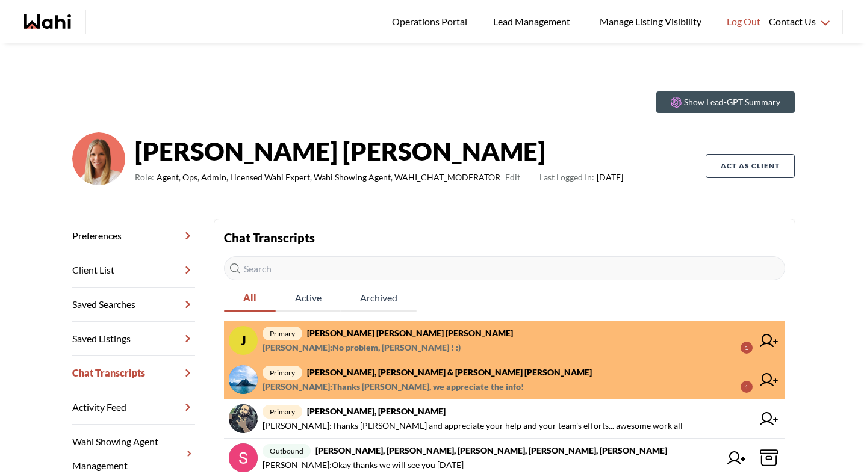
click at [365, 344] on span "[PERSON_NAME] : No problem, [PERSON_NAME] ! :)" at bounding box center [361, 348] width 198 height 14
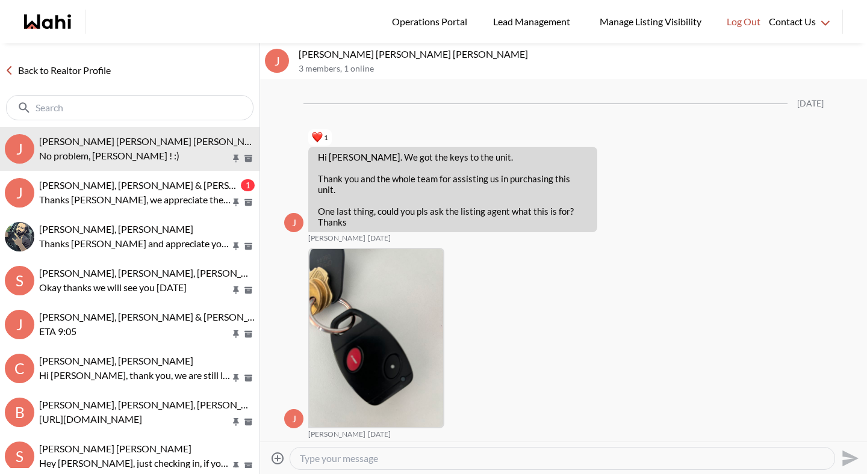
scroll to position [1501, 0]
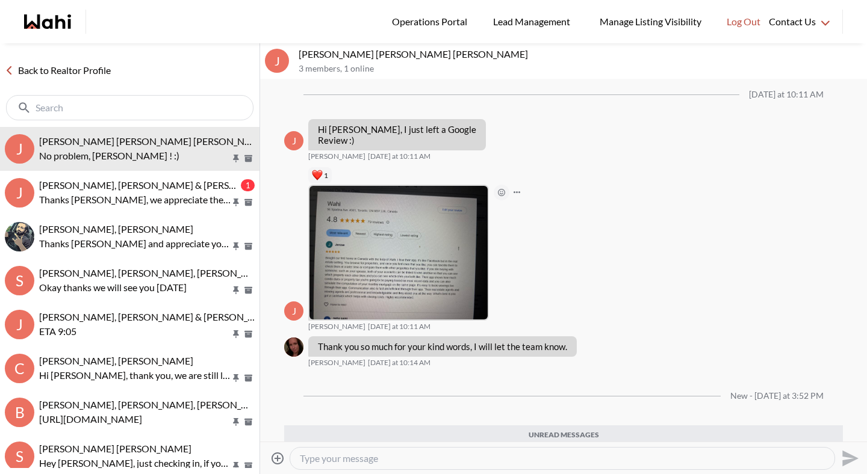
click at [504, 189] on icon "Open Reaction Selector" at bounding box center [501, 192] width 7 height 7
click at [571, 118] on button "1" at bounding box center [563, 123] width 24 height 24
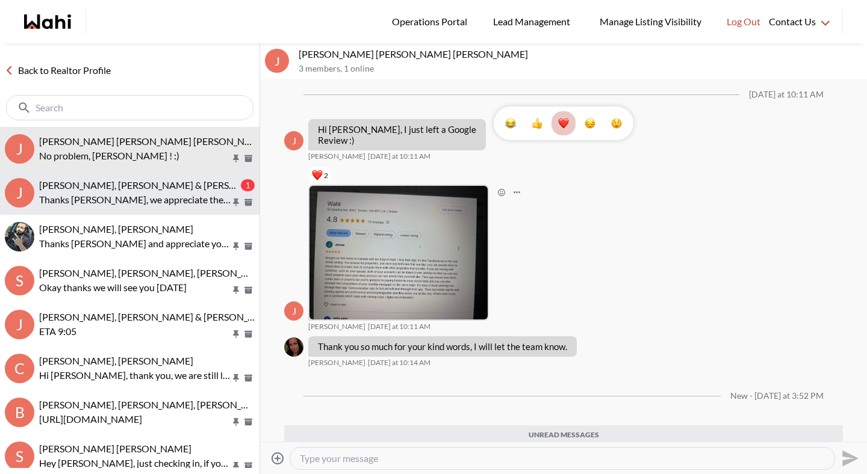
click at [127, 191] on div "[PERSON_NAME], [PERSON_NAME] & [PERSON_NAME] [PERSON_NAME] 1 Thanks [PERSON_NAM…" at bounding box center [146, 193] width 215 height 28
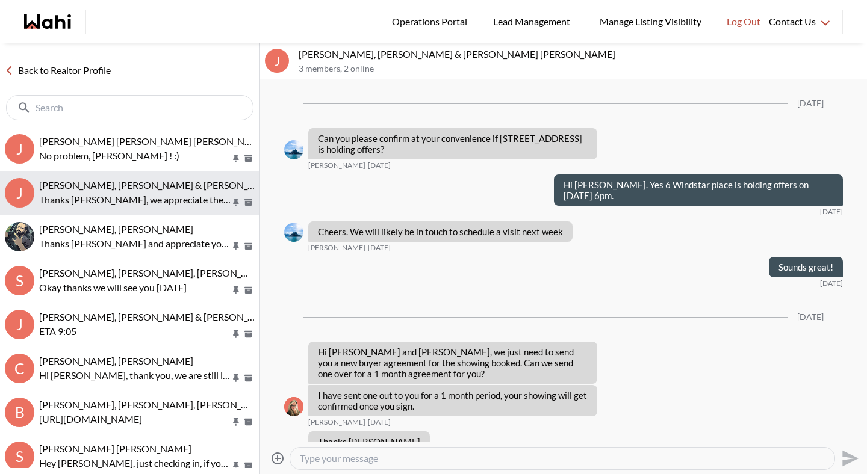
scroll to position [961, 0]
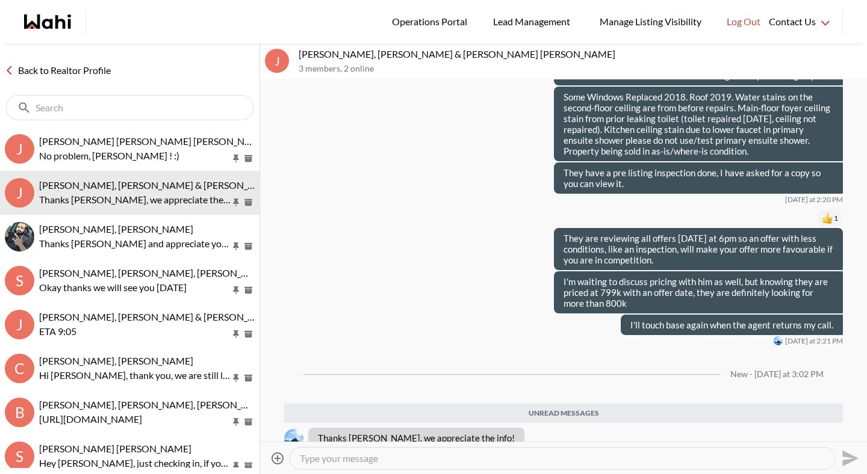
click at [90, 74] on link "Back to Realtor Profile" at bounding box center [58, 71] width 116 height 16
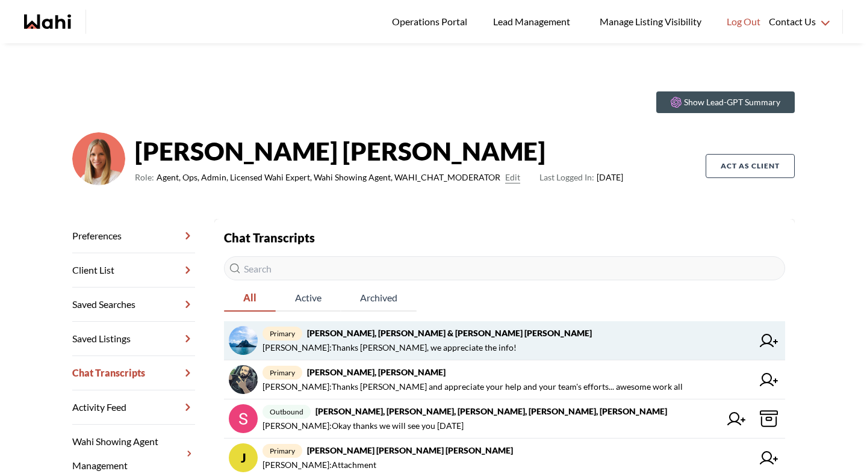
click at [375, 348] on span "[PERSON_NAME] : Thanks [PERSON_NAME], we appreciate the info!" at bounding box center [389, 348] width 254 height 14
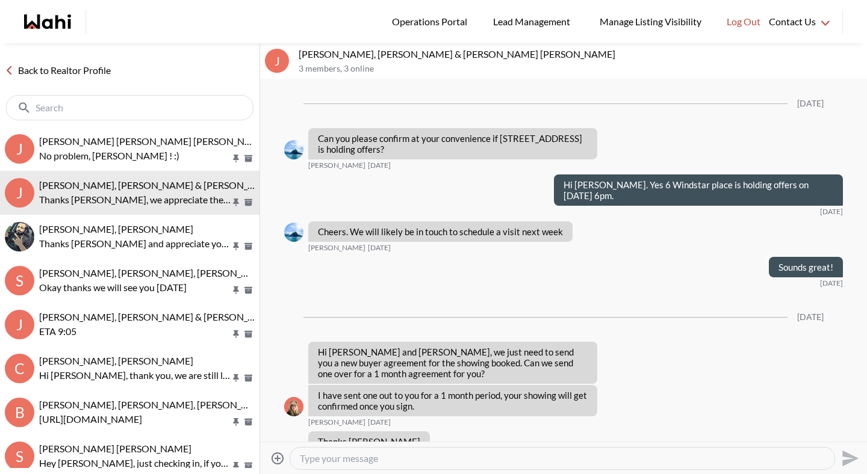
scroll to position [884, 0]
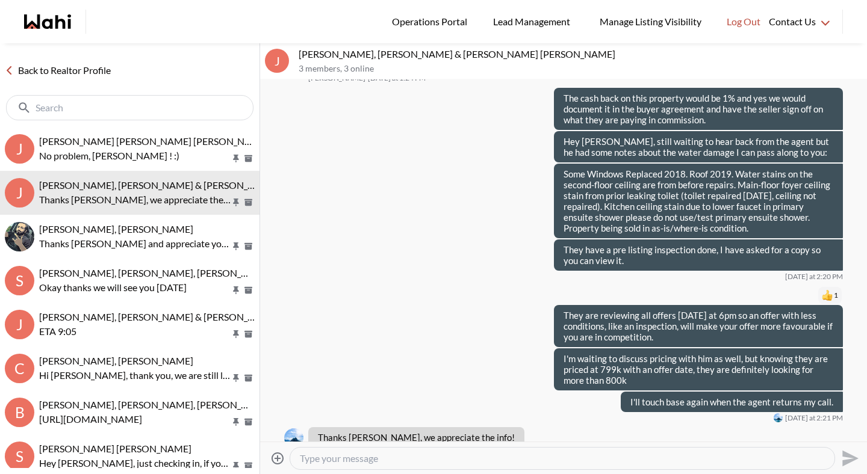
click at [361, 456] on textarea "Type your message" at bounding box center [562, 459] width 525 height 12
paste textarea "the sellers addressed the roof in 2019 and some windows in 2018 (as-needed). Th…"
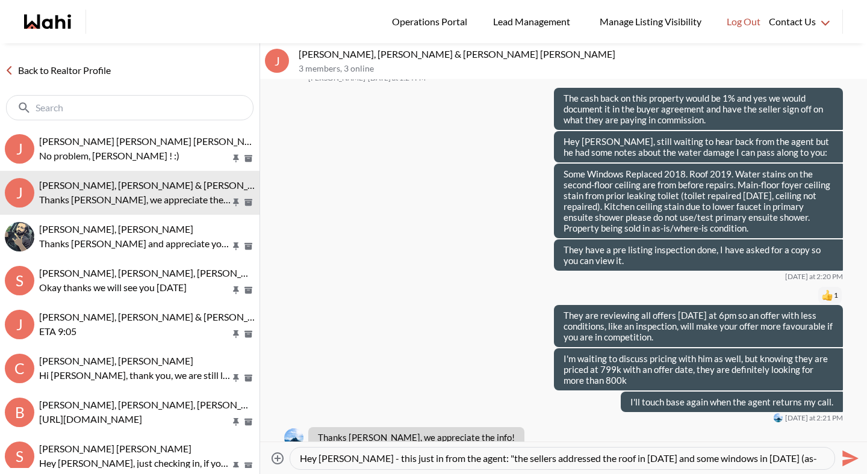
type textarea "Hey Jason - this just in from the agent: "the sellers addressed the roof in 201…"
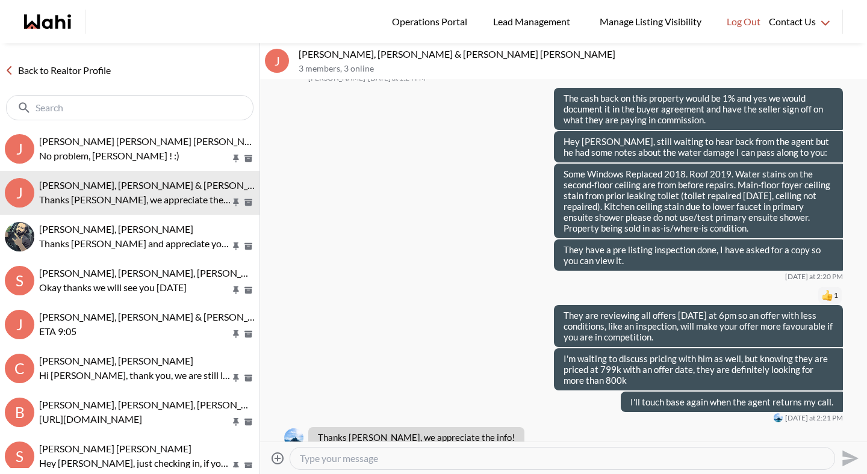
scroll to position [0, 0]
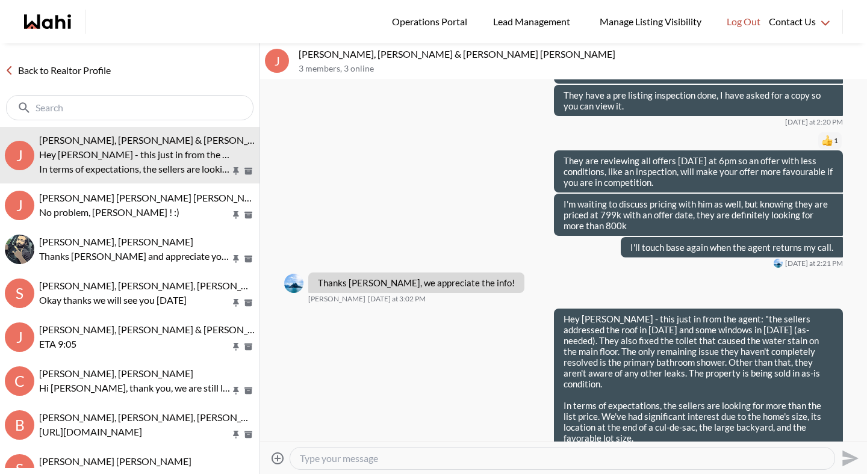
click at [375, 458] on textarea "Type your message" at bounding box center [562, 459] width 525 height 12
type textarea "I'm attaching the inspection here also"
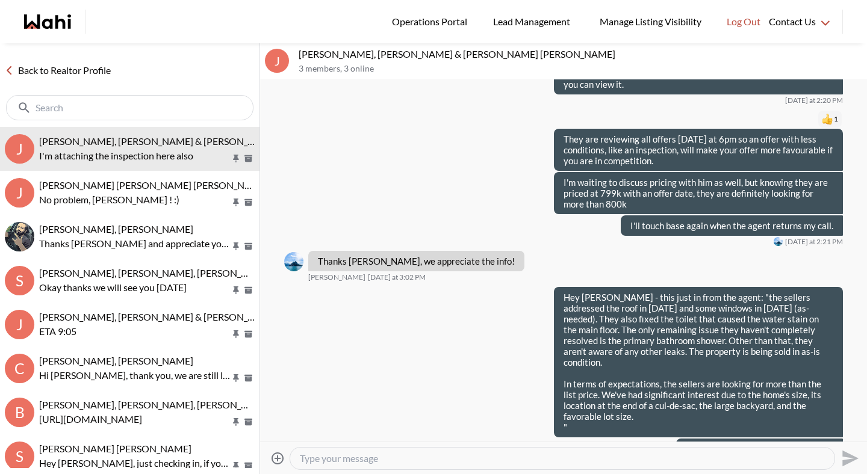
click at [274, 457] on icon "Attach files" at bounding box center [277, 458] width 14 height 14
click at [0, 0] on input "Attach files" at bounding box center [0, 0] width 0 height 0
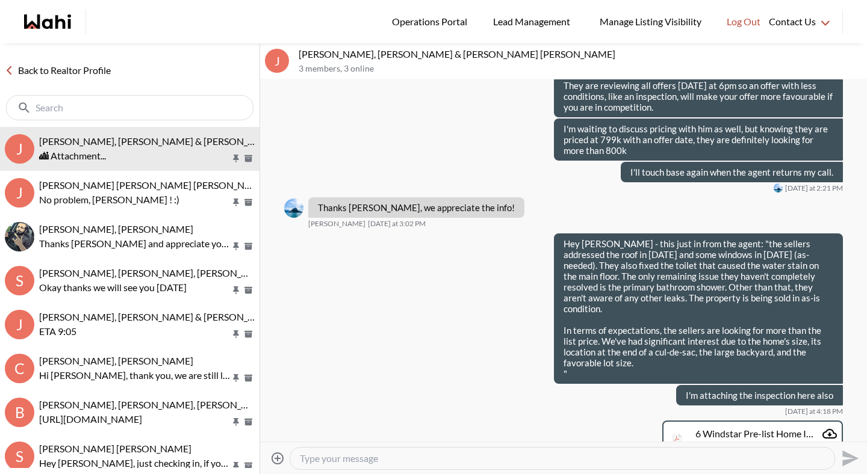
click at [88, 73] on link "Back to Realtor Profile" at bounding box center [58, 71] width 116 height 16
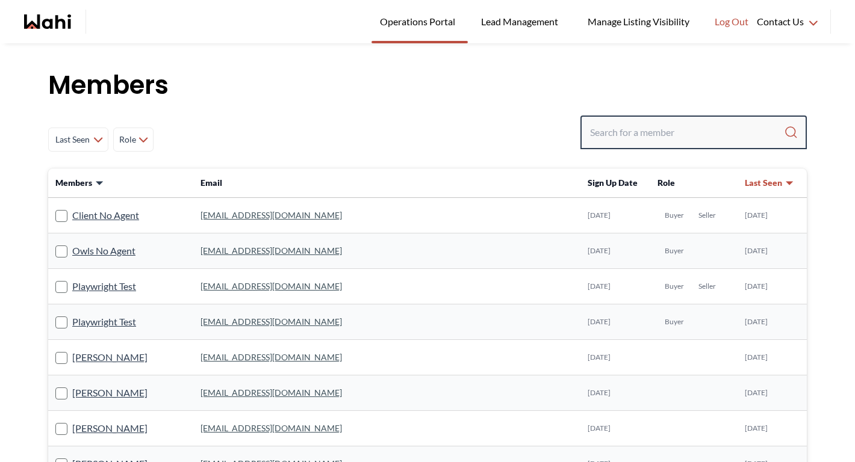
click at [653, 128] on input "Search input" at bounding box center [687, 133] width 194 height 22
paste input "[EMAIL_ADDRESS][DOMAIN_NAME]"
type input "[EMAIL_ADDRESS][DOMAIN_NAME]"
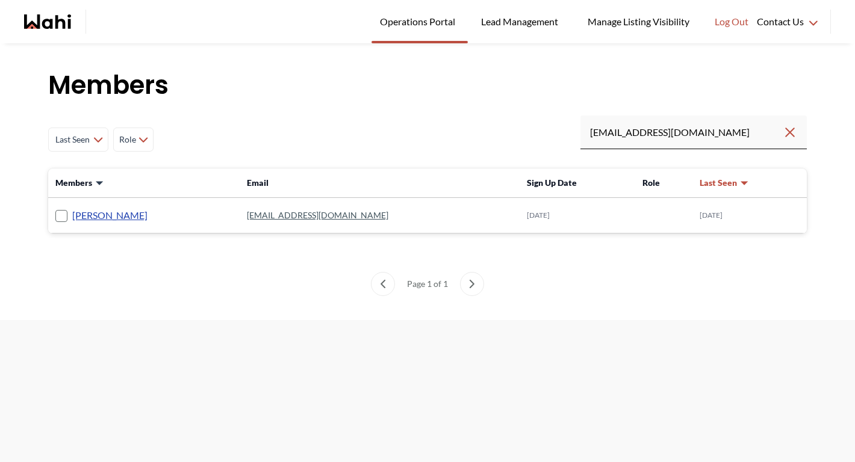
click at [119, 219] on link "[PERSON_NAME]" at bounding box center [109, 216] width 75 height 16
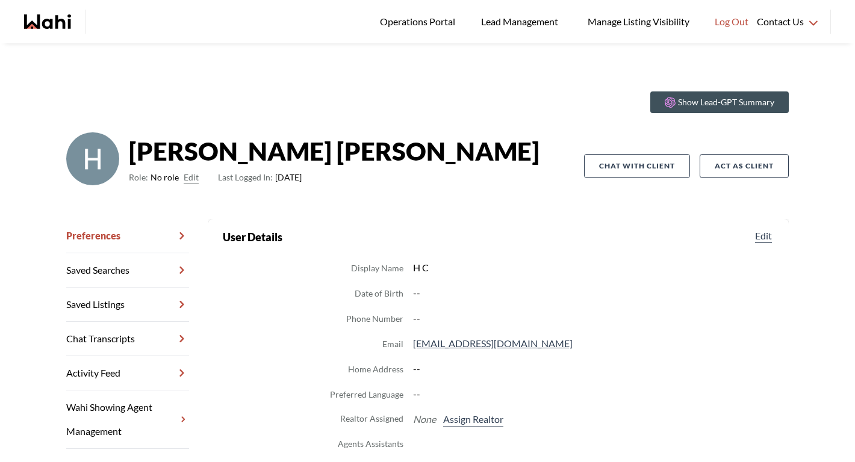
click at [190, 182] on button "Edit" at bounding box center [191, 177] width 15 height 14
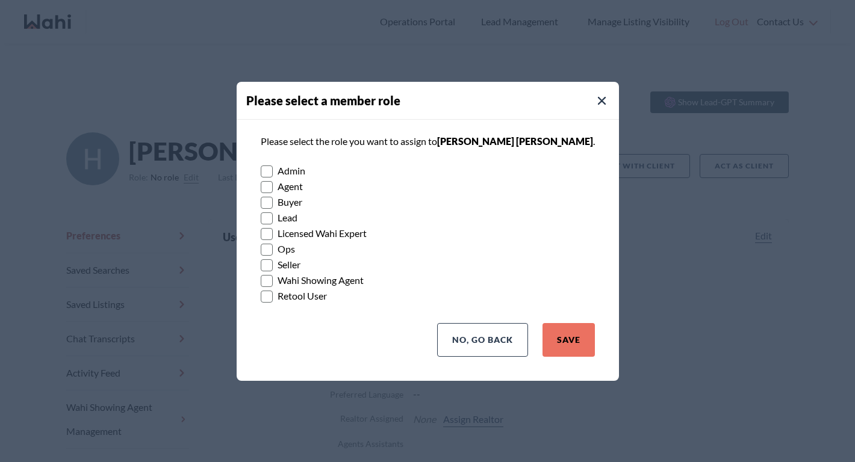
click at [272, 208] on rect at bounding box center [266, 202] width 11 height 11
click at [261, 202] on input "Buyer" at bounding box center [261, 198] width 0 height 8
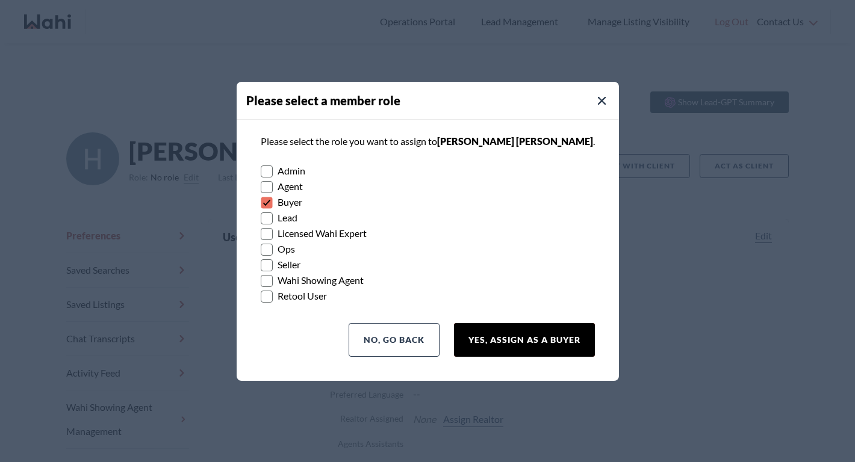
click at [479, 341] on button "Yes, Assign as a Buyer" at bounding box center [524, 340] width 141 height 34
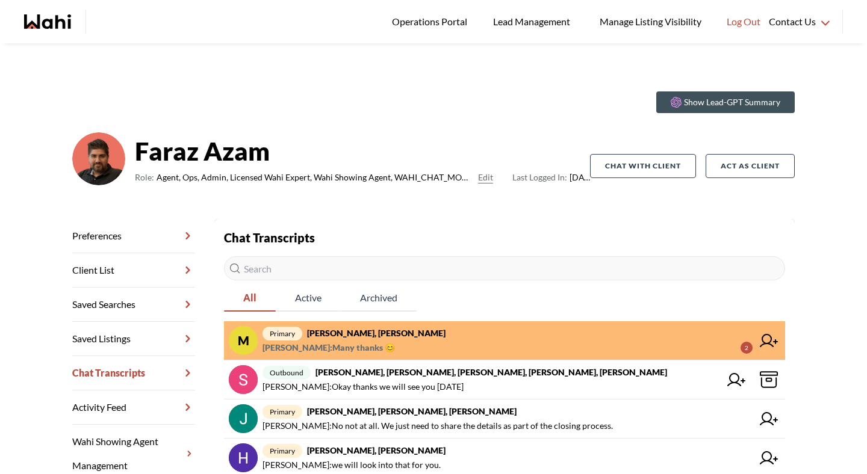
click at [370, 335] on strong "[PERSON_NAME], [PERSON_NAME]" at bounding box center [376, 333] width 138 height 10
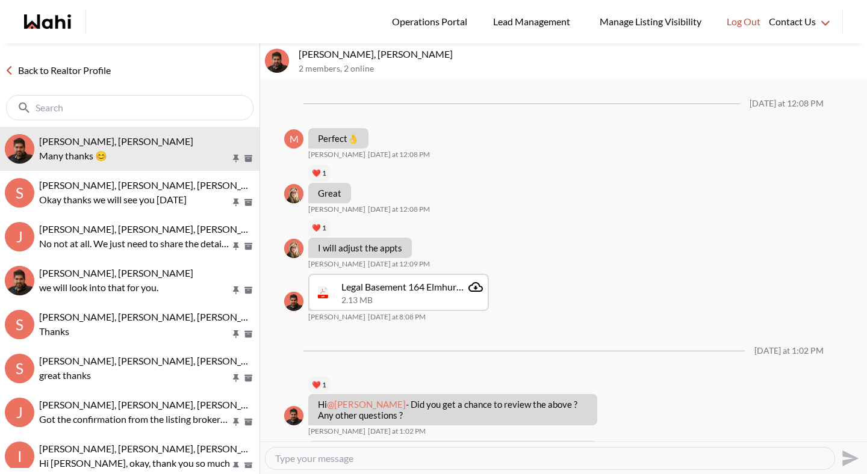
scroll to position [1101, 0]
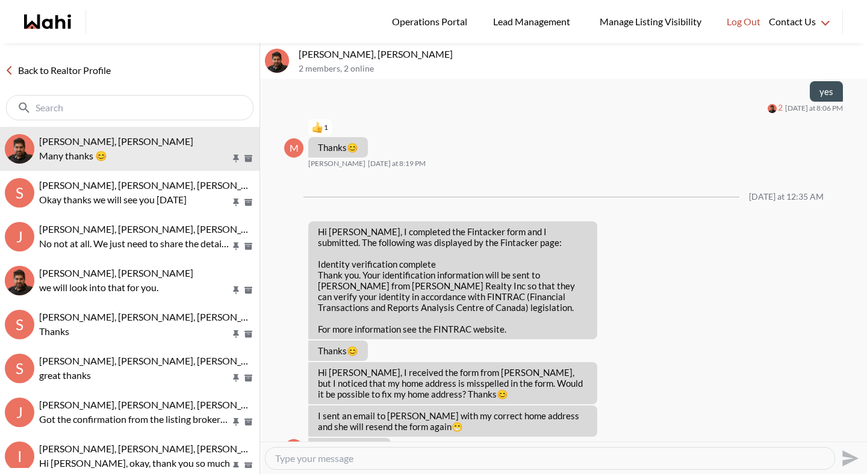
click at [374, 455] on textarea "Type your message" at bounding box center [550, 459] width 550 height 12
type textarea "Hey [PERSON_NAME], I will let her know!"
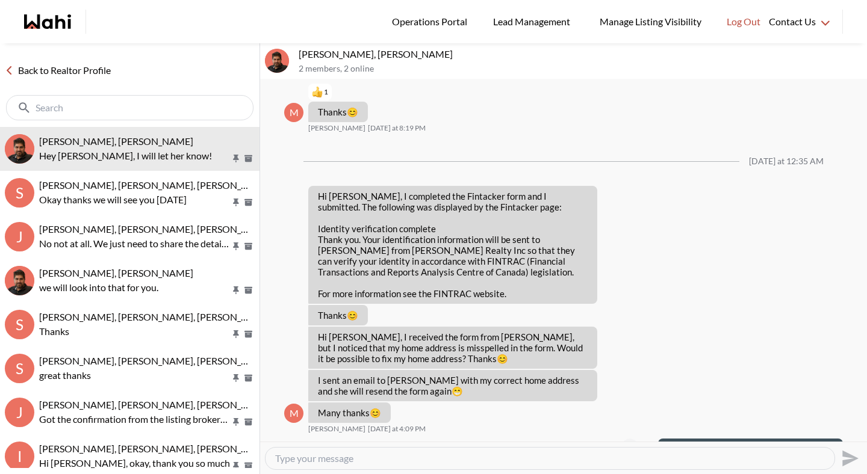
click at [637, 439] on button "Open Message Actions Menu" at bounding box center [630, 447] width 16 height 16
click at [638, 371] on button "Edit Message" at bounding box center [634, 374] width 96 height 22
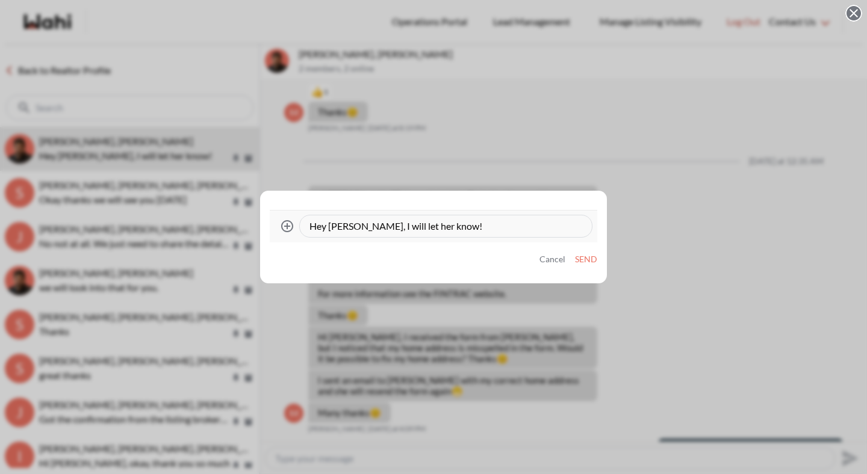
click at [500, 228] on textarea "Hey Mahad, I will let her know!" at bounding box center [445, 226] width 273 height 12
type textarea "Hey Mahad, I will let her know and she will re send it to you."
click at [600, 253] on div "Attach files Hey Mahad, I will let her know and she will re send it to you. Can…" at bounding box center [433, 237] width 347 height 93
click at [586, 259] on button "Send" at bounding box center [586, 260] width 22 height 10
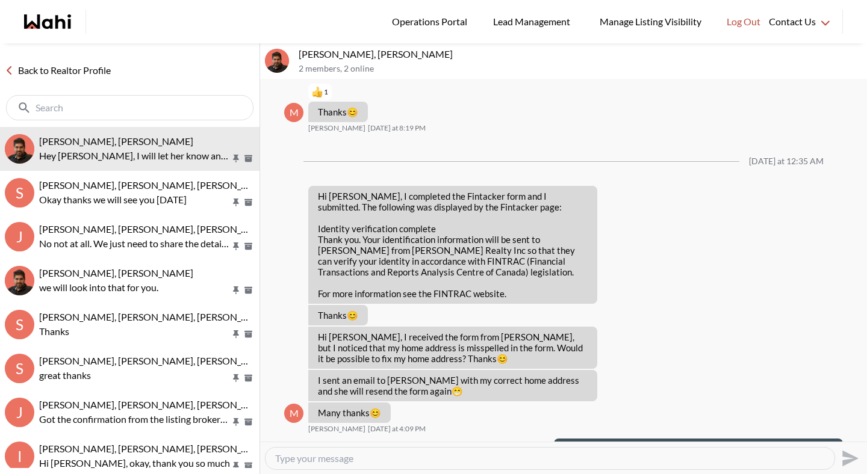
click at [98, 70] on link "Back to Realtor Profile" at bounding box center [58, 71] width 116 height 16
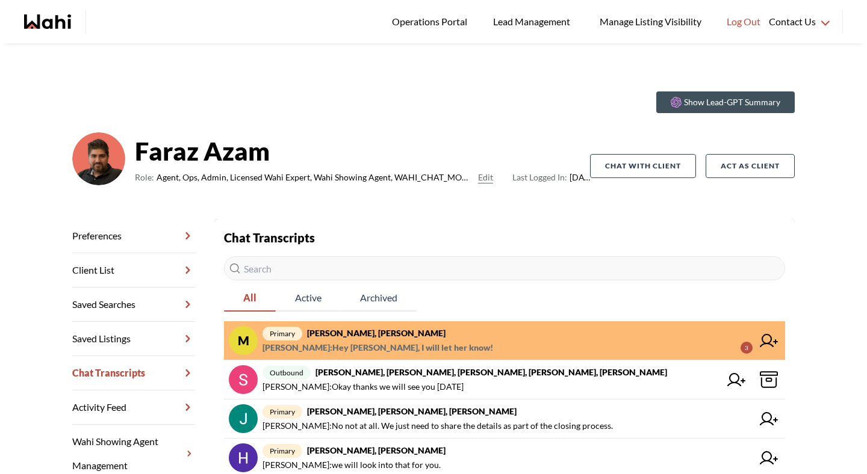
click at [377, 337] on strong "Mahad Ahmed, Faraz" at bounding box center [376, 333] width 138 height 10
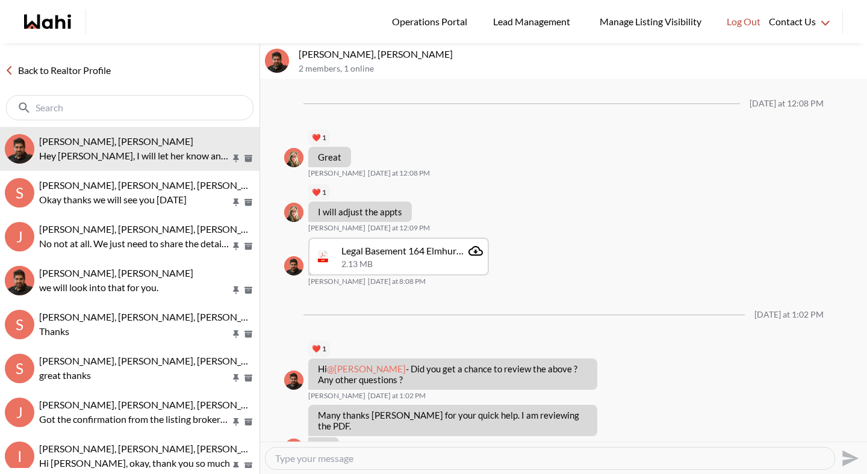
scroll to position [1101, 0]
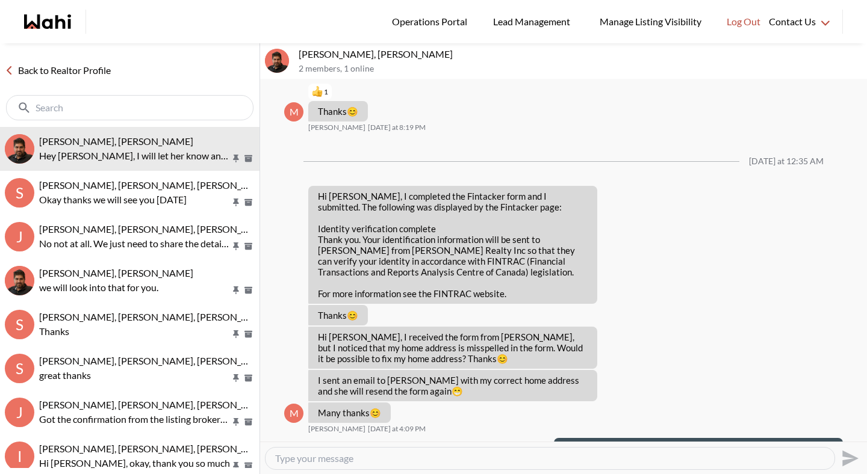
click at [366, 459] on textarea "Type your message" at bounding box center [550, 459] width 550 height 12
type textarea "She has sent you the correct form."
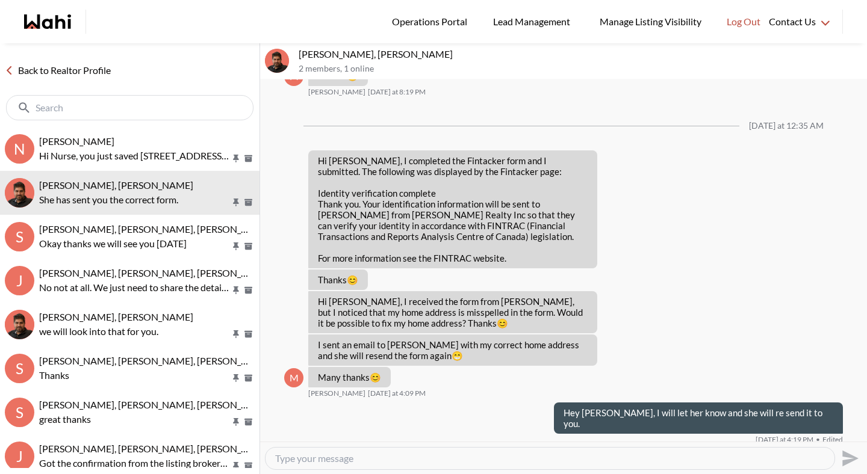
click at [54, 72] on link "Back to Realtor Profile" at bounding box center [58, 71] width 116 height 16
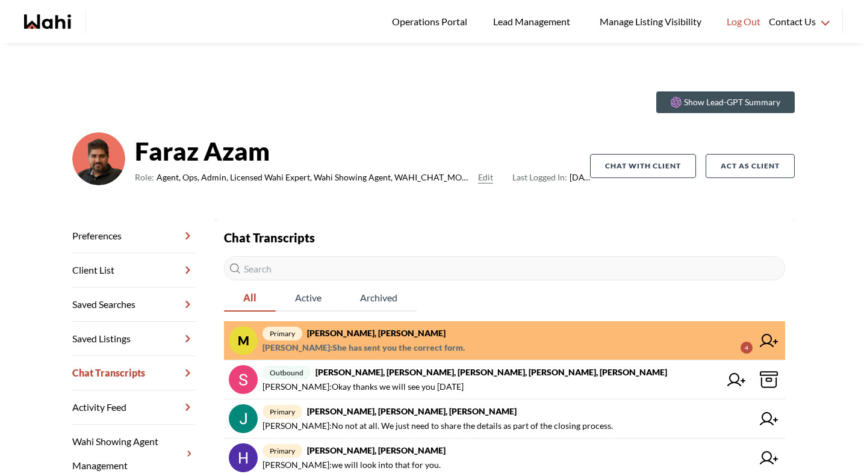
click at [393, 339] on span "primary Mahad Ahmed, Faraz" at bounding box center [507, 333] width 490 height 14
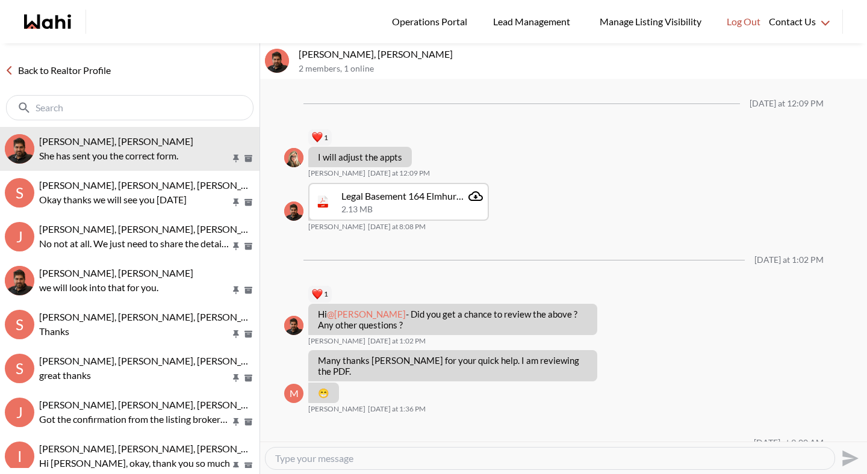
scroll to position [1082, 0]
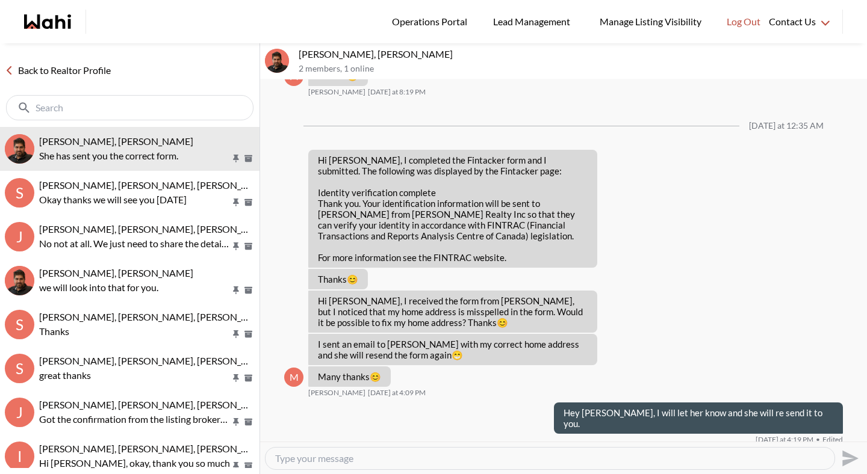
click at [81, 69] on link "Back to Realtor Profile" at bounding box center [58, 71] width 116 height 16
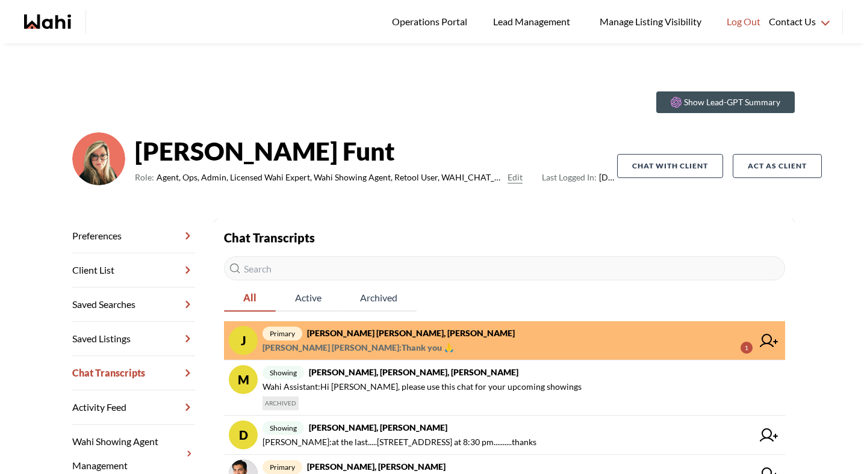
click at [407, 355] on span "[PERSON_NAME] [PERSON_NAME] : Thank you 🙏 1" at bounding box center [507, 348] width 490 height 14
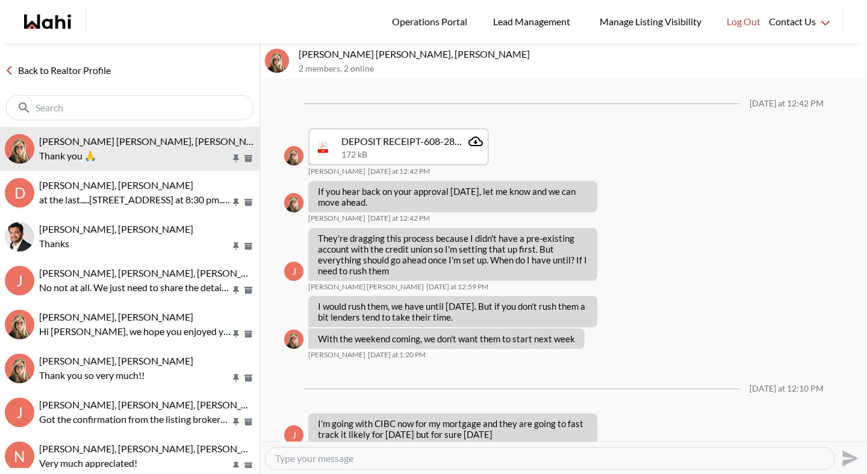
scroll to position [1163, 0]
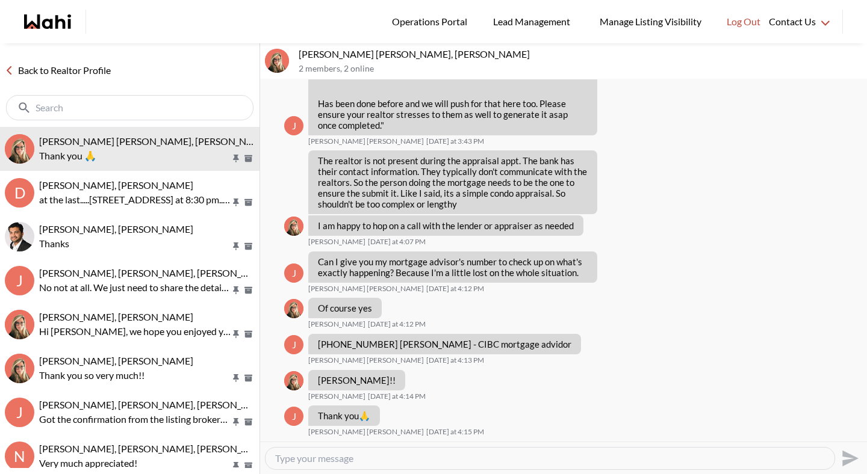
click at [78, 68] on link "Back to Realtor Profile" at bounding box center [58, 71] width 116 height 16
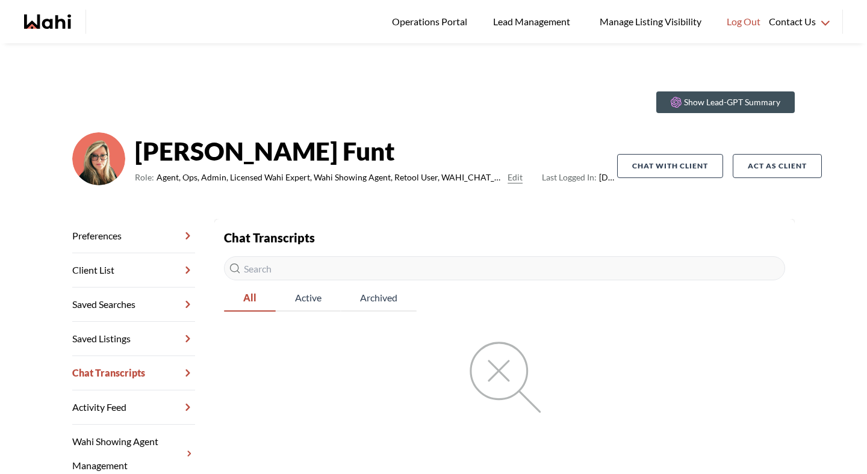
click at [102, 373] on link "Chat Transcripts" at bounding box center [133, 373] width 123 height 34
click at [110, 373] on link "Chat Transcripts" at bounding box center [133, 373] width 123 height 34
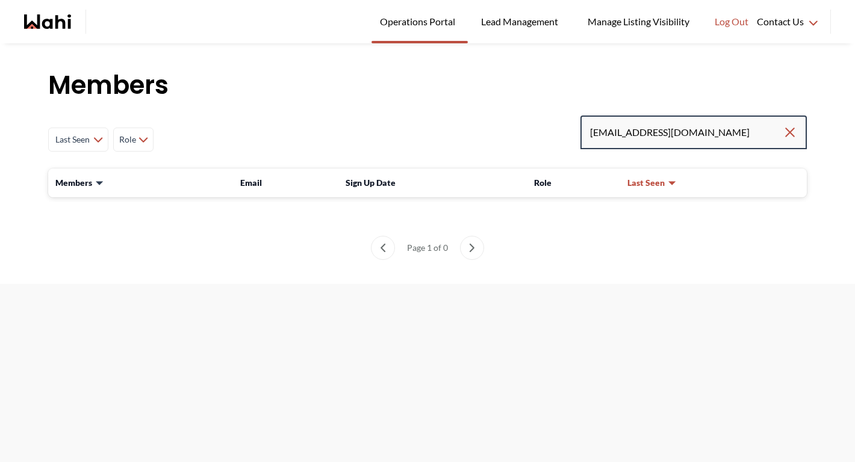
click at [723, 140] on input "nursenoellz@gmail.com" at bounding box center [686, 133] width 193 height 22
click at [711, 143] on div "nursenoellz@gmail.com" at bounding box center [693, 133] width 226 height 34
click at [728, 134] on input "nursenoellz@gmail.com" at bounding box center [686, 133] width 193 height 22
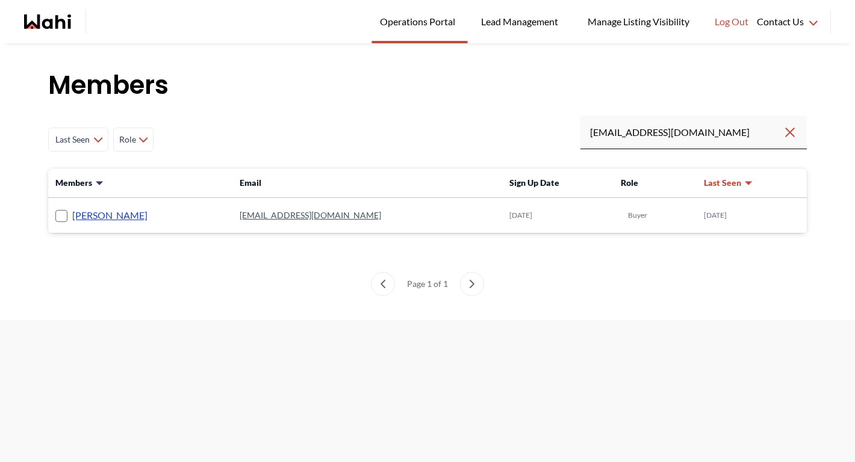
click at [105, 216] on link "Nurse Noelz" at bounding box center [109, 216] width 75 height 16
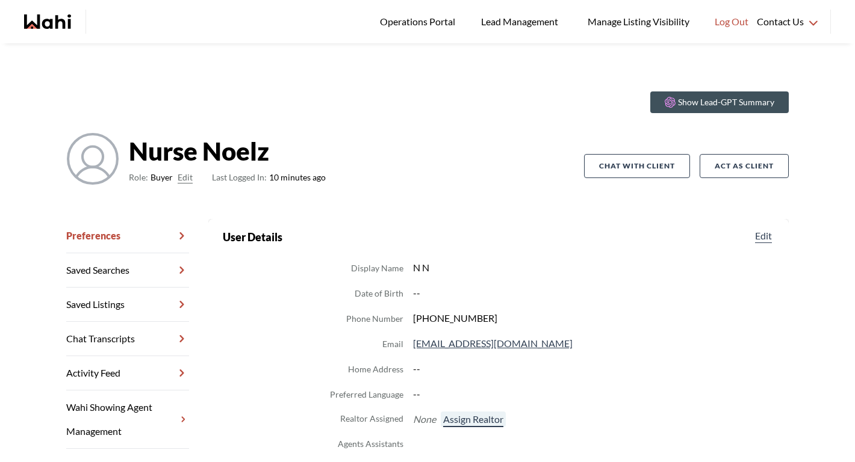
click at [465, 420] on button "Assign Realtor" at bounding box center [473, 420] width 65 height 16
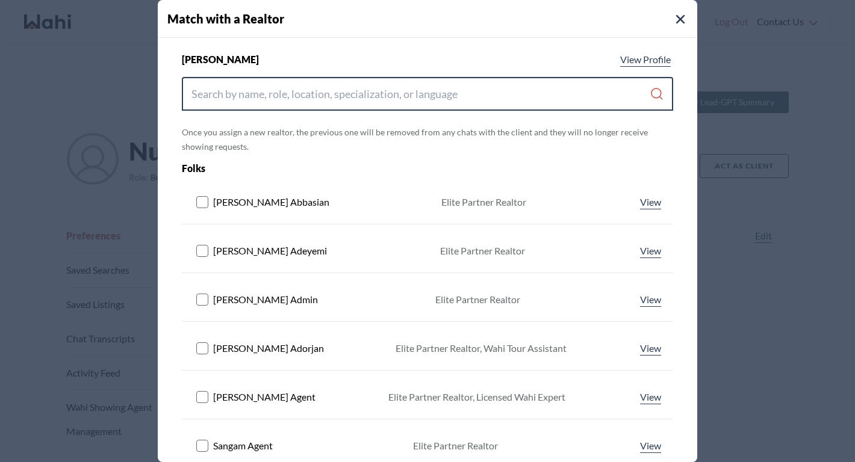
click at [312, 90] on input "Search input" at bounding box center [420, 94] width 458 height 22
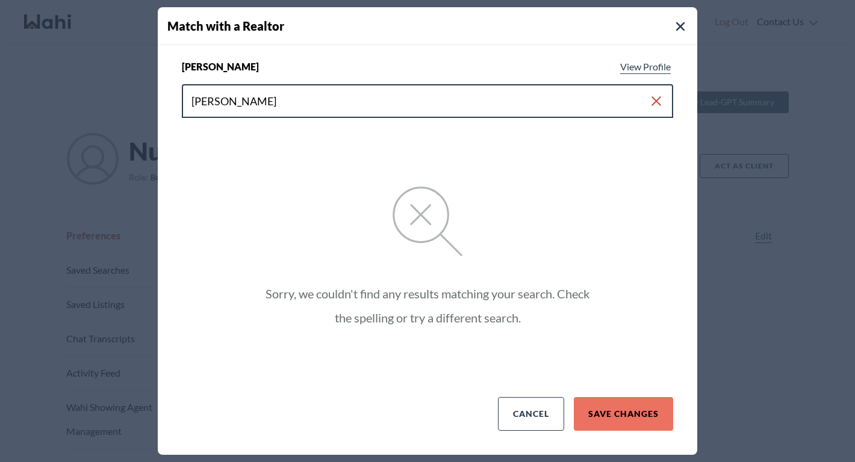
type input "michelle ryckman"
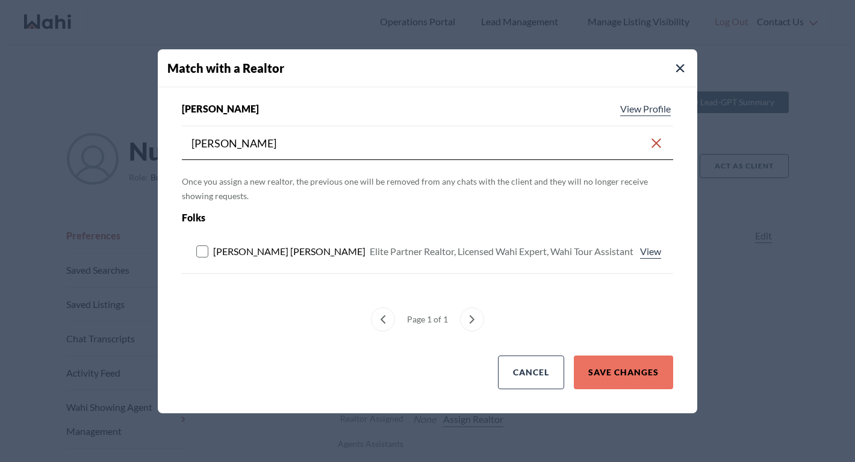
click at [202, 249] on rect at bounding box center [202, 251] width 11 height 11
click at [634, 392] on div "Cancel Save Changes" at bounding box center [427, 377] width 539 height 43
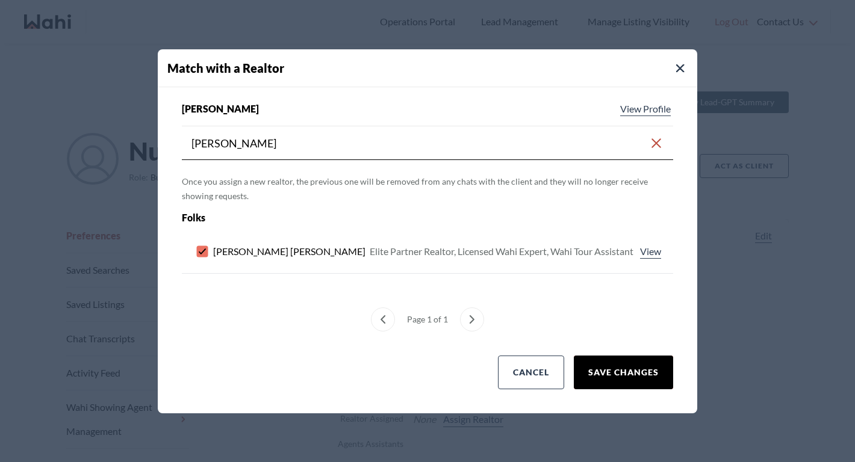
click at [634, 389] on button "Save Changes" at bounding box center [623, 373] width 99 height 34
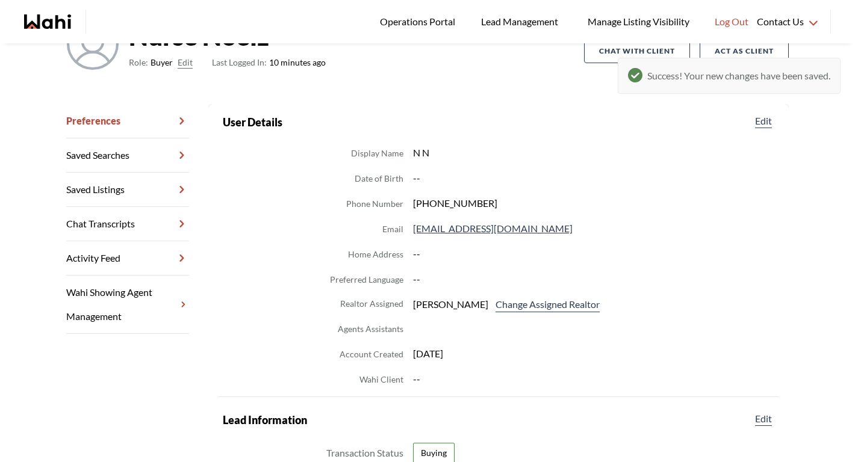
scroll to position [116, 0]
click at [146, 221] on link "Chat Transcripts" at bounding box center [127, 223] width 123 height 34
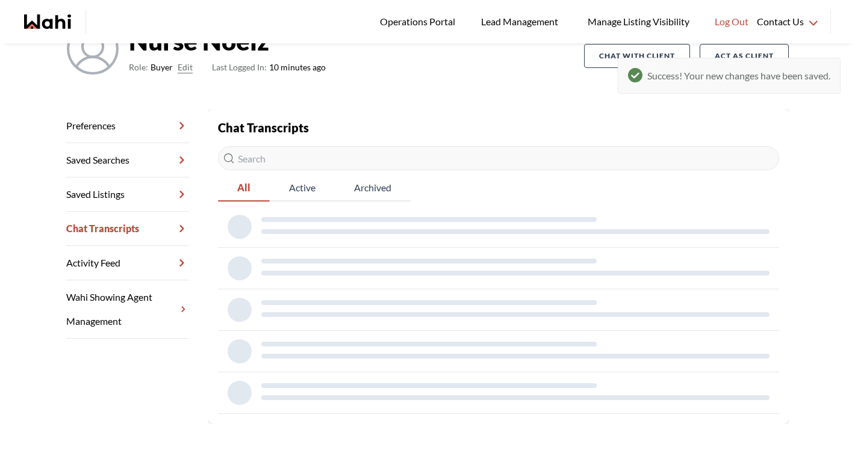
scroll to position [43, 0]
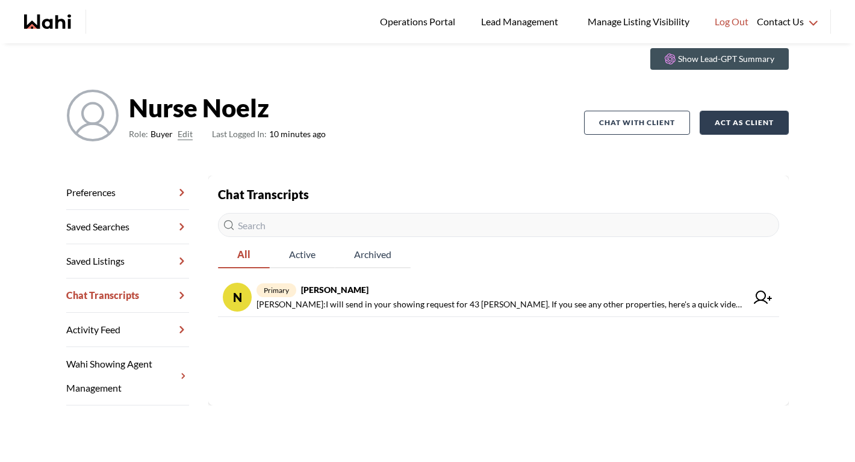
click at [737, 129] on button "Act as Client" at bounding box center [743, 123] width 89 height 24
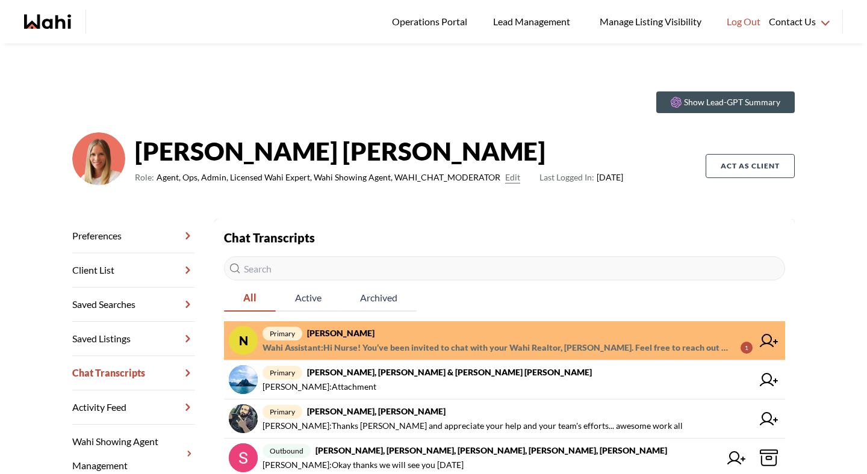
click at [601, 338] on span "primary [PERSON_NAME], [PERSON_NAME]" at bounding box center [507, 333] width 490 height 14
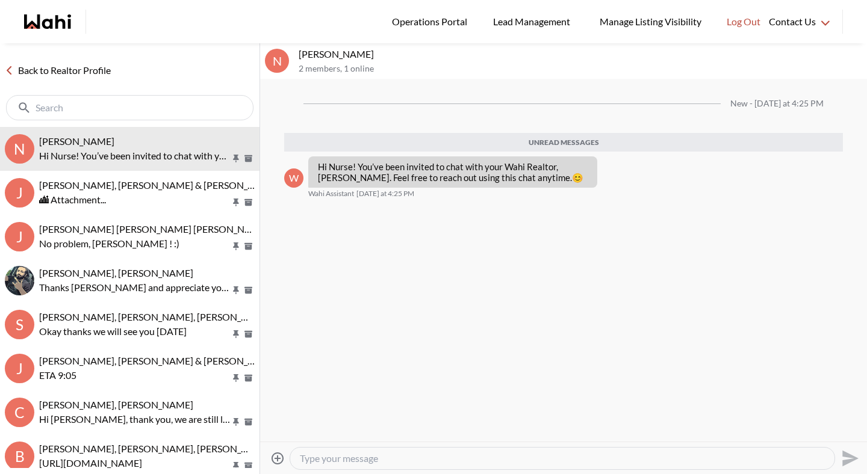
click at [397, 454] on textarea "Type your message" at bounding box center [562, 459] width 525 height 12
type textarea "Hey Noella, nice to speak with you just now, glad you were able to download the…"
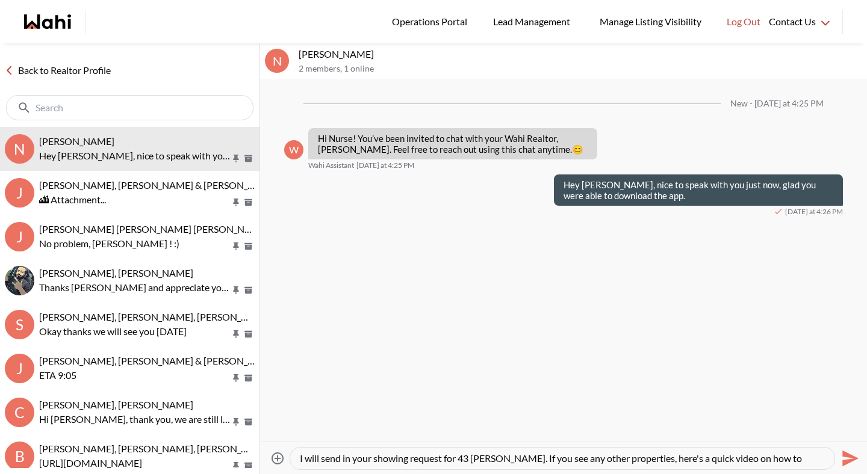
scroll to position [11, 0]
type textarea "I will send in your showing request for 43 Ogden. If you see any other properti…"
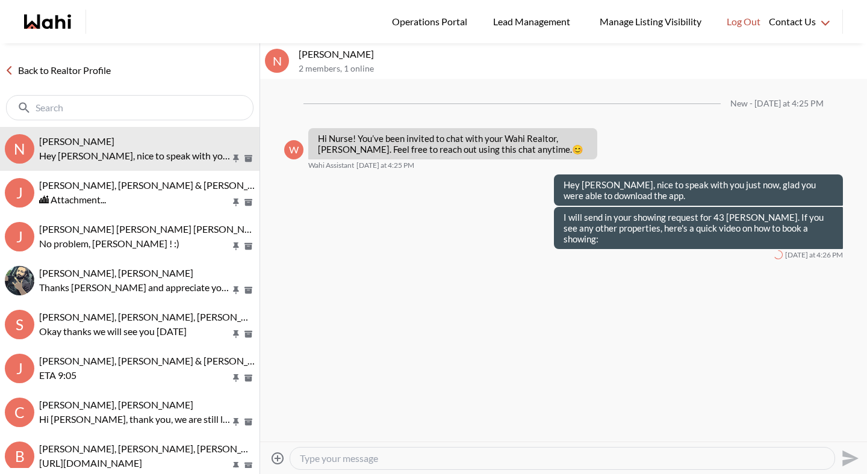
scroll to position [0, 0]
click at [422, 465] on div at bounding box center [562, 459] width 544 height 22
type textarea "https://www.loom.com/share/86ec866ece634ae5814dd0926dcf9bc3?sid=4e7f2881-fb6d-4…"
click at [839, 455] on icon "Send" at bounding box center [848, 458] width 19 height 19
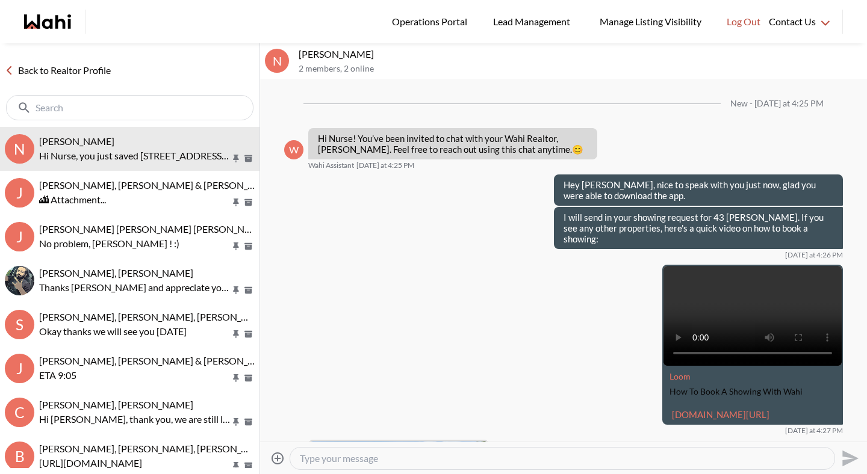
click at [56, 72] on link "Back to Realtor Profile" at bounding box center [58, 71] width 116 height 16
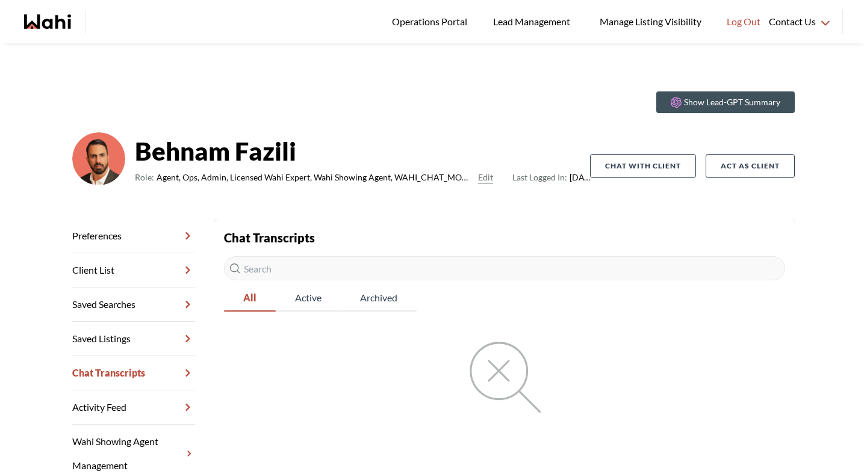
click at [104, 380] on link "Chat Transcripts" at bounding box center [133, 373] width 123 height 34
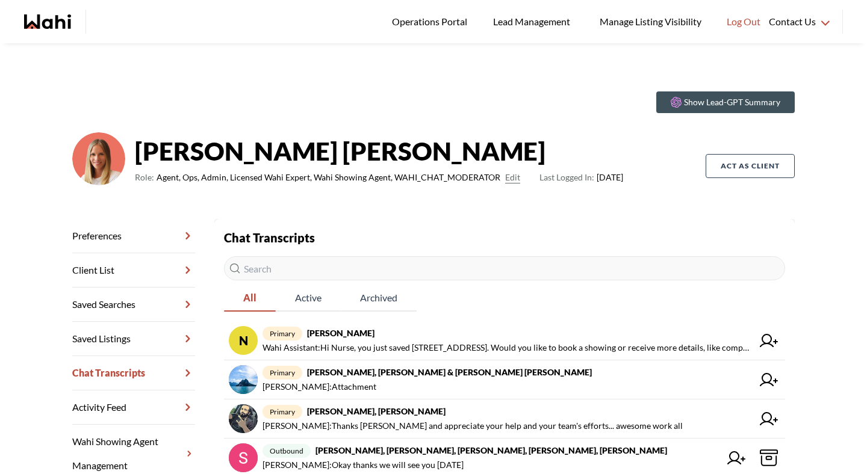
click at [386, 266] on input "text" at bounding box center [504, 268] width 561 height 24
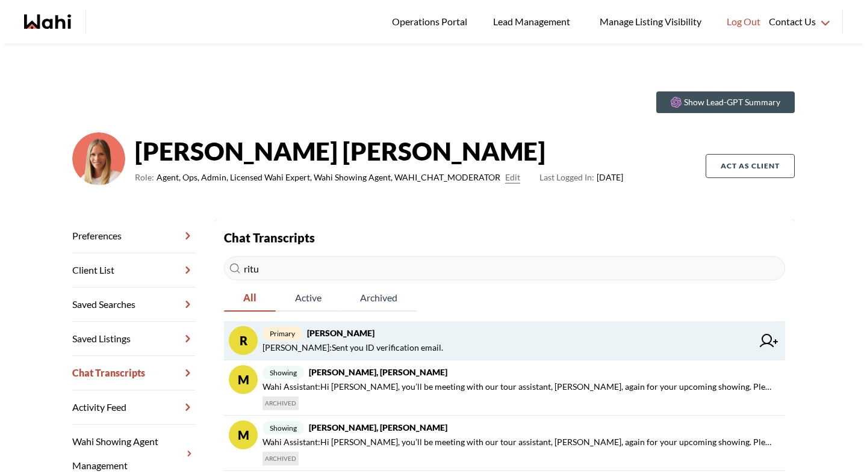
type input "ritu"
click at [363, 344] on span "[PERSON_NAME] : Sent you ID verification email." at bounding box center [352, 348] width 181 height 14
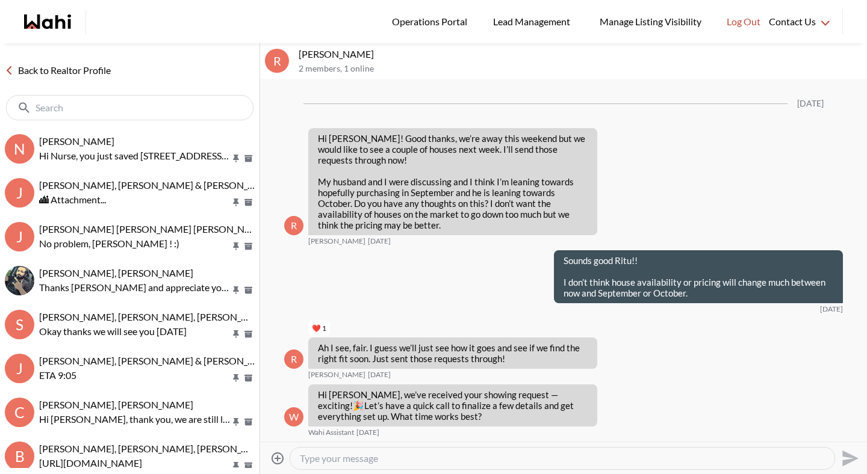
scroll to position [1520, 0]
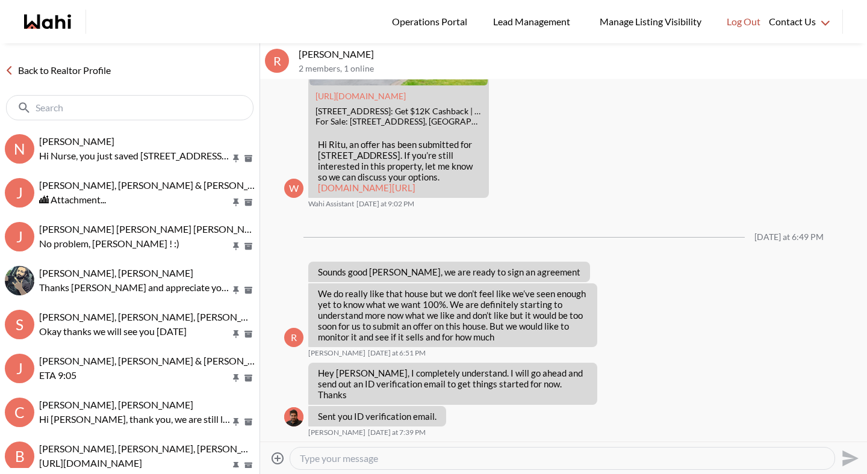
click at [357, 459] on textarea "Type your message" at bounding box center [562, 459] width 525 height 12
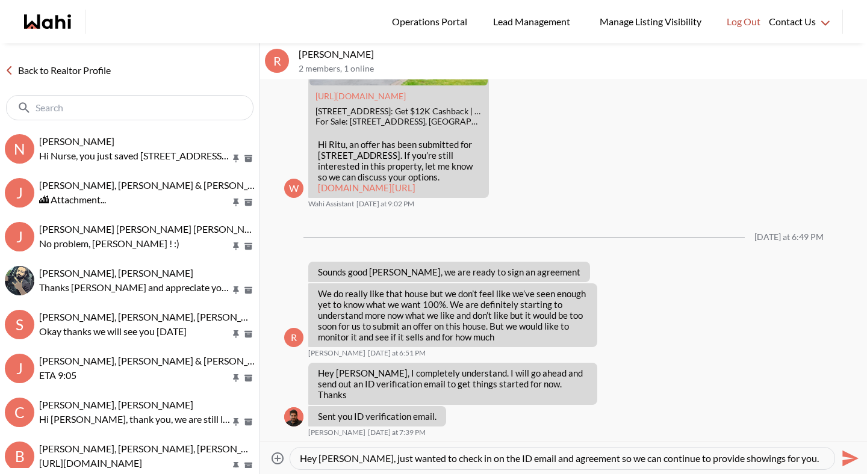
scroll to position [11, 0]
type textarea "Hey [PERSON_NAME], just wanted to check in on the ID email and agreement so we …"
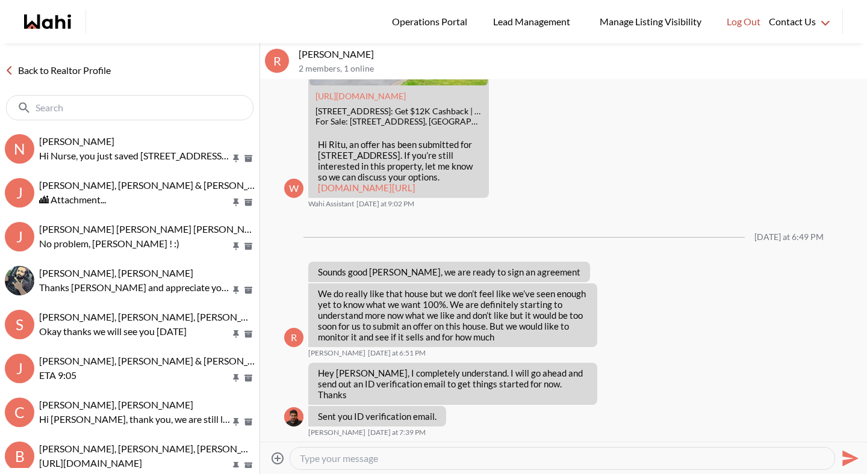
scroll to position [0, 0]
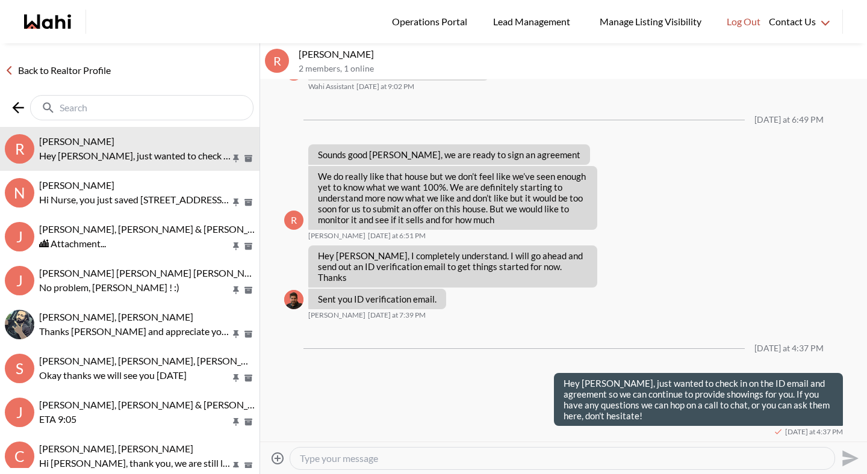
click at [94, 108] on input "text" at bounding box center [143, 108] width 167 height 12
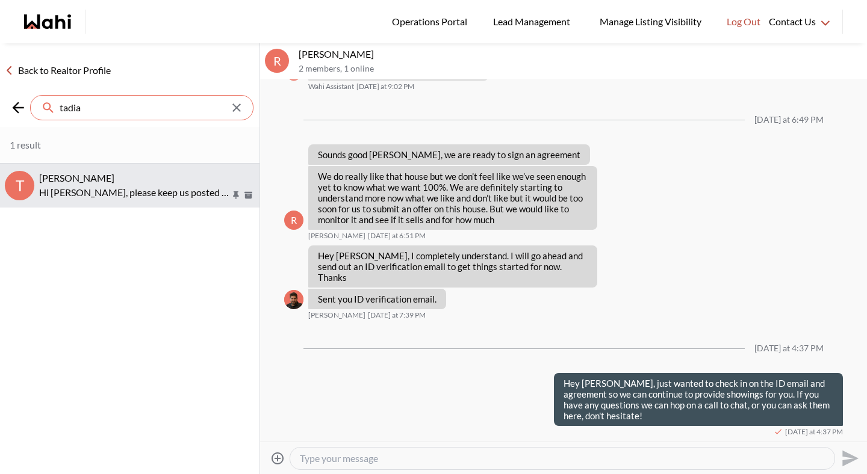
type input "tadia"
click at [91, 179] on span "Tadia Hines, Michelle" at bounding box center [76, 177] width 75 height 11
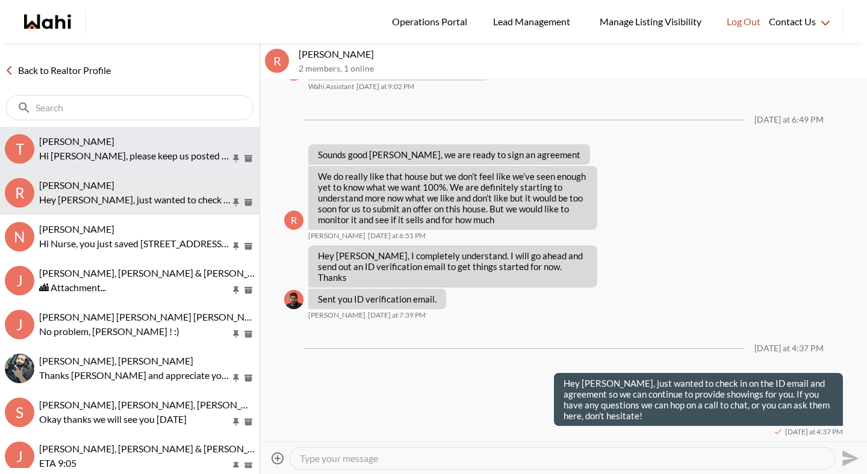
click at [91, 153] on p "Hi Tadia, please keep us posted on how it goes." at bounding box center [134, 156] width 191 height 14
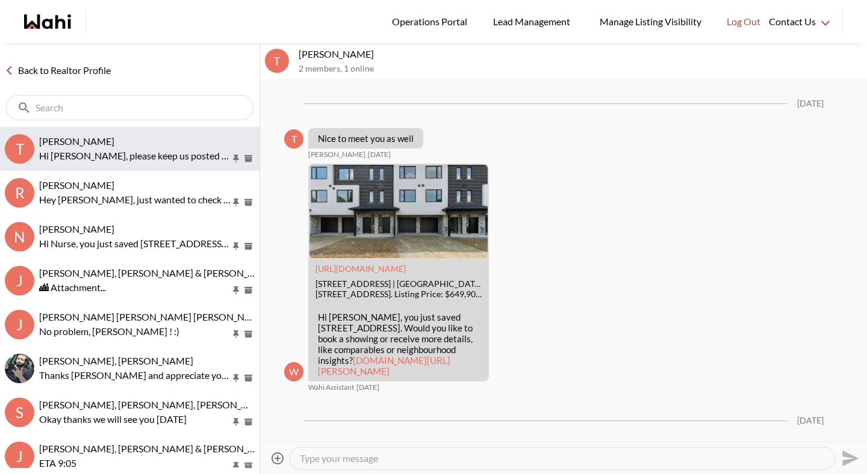
scroll to position [1108, 0]
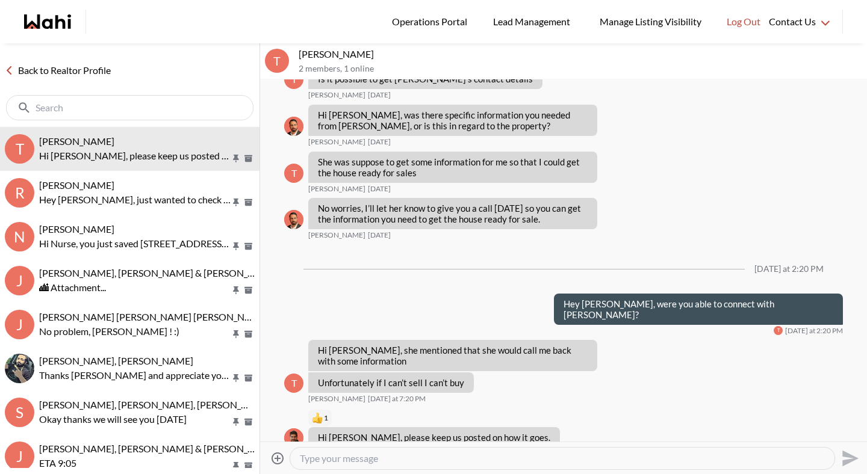
click at [313, 461] on textarea "Type your message" at bounding box center [562, 459] width 525 height 12
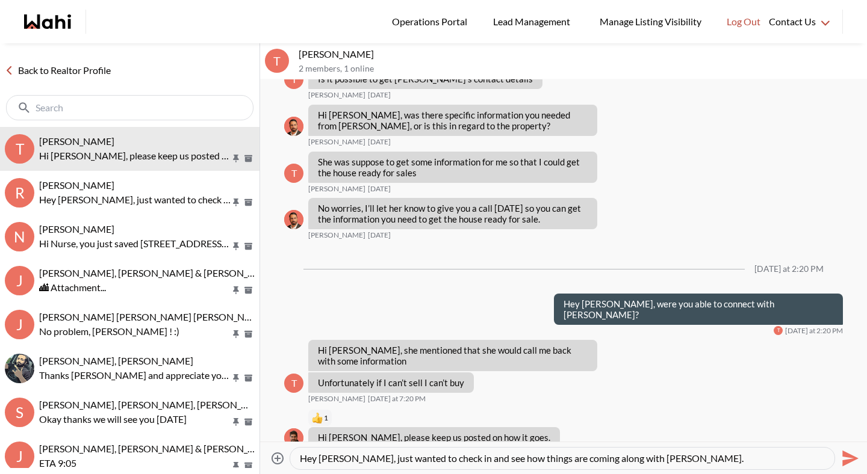
type textarea "Hey Tadia, just wanted to check in and see how things are coming along with Amy."
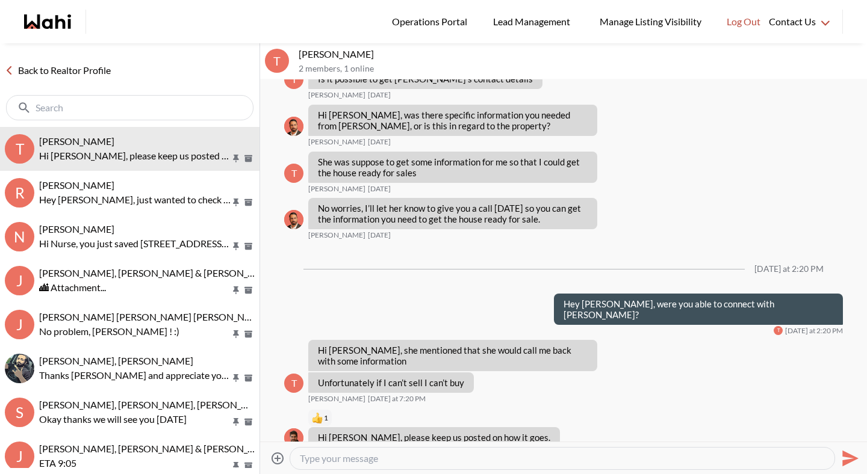
scroll to position [1203, 0]
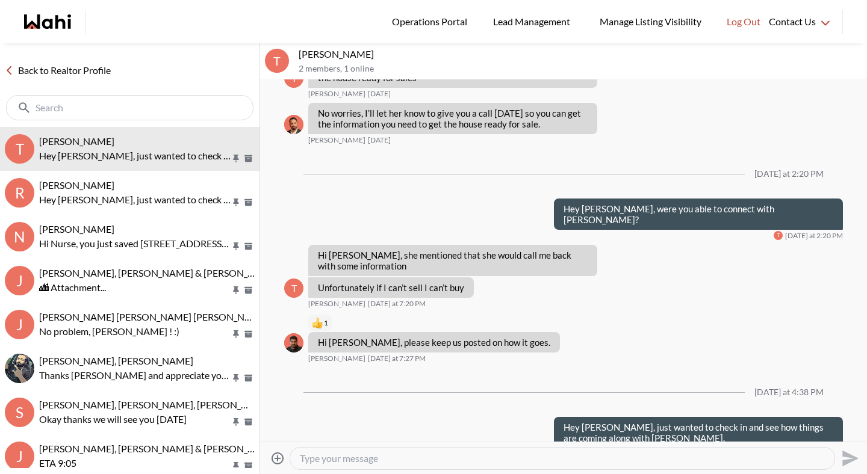
click at [97, 73] on link "Back to Realtor Profile" at bounding box center [58, 71] width 116 height 16
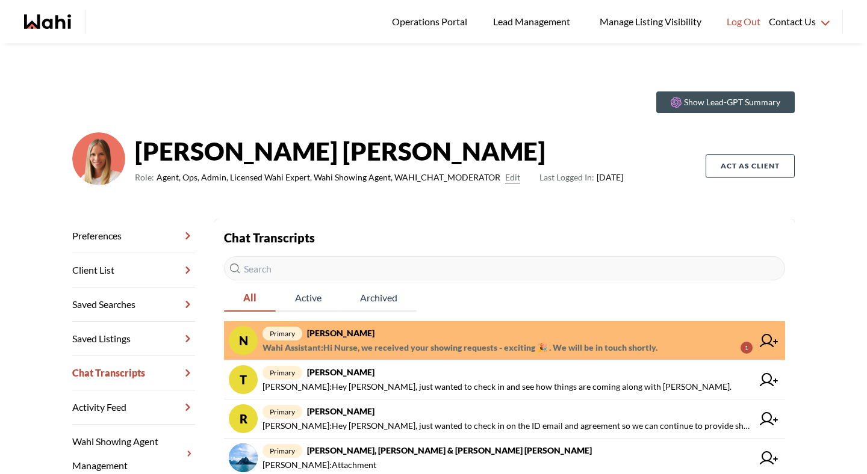
click at [374, 335] on strong "[PERSON_NAME]" at bounding box center [340, 333] width 67 height 10
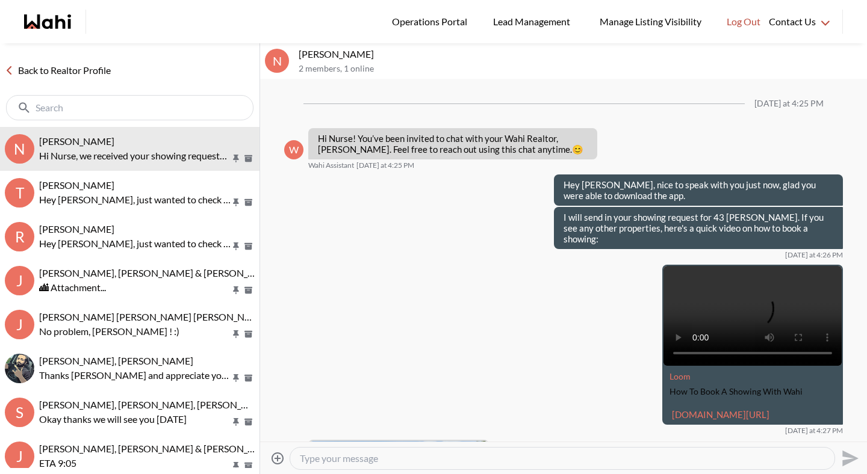
scroll to position [409, 0]
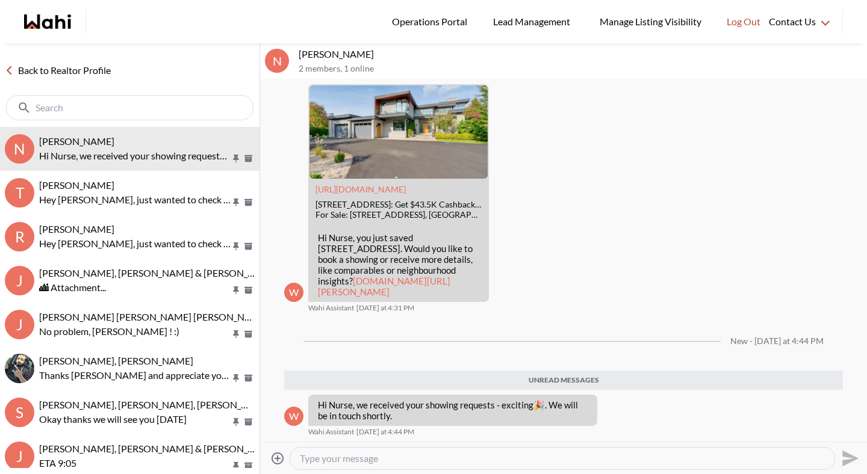
click at [93, 65] on link "Back to Realtor Profile" at bounding box center [58, 71] width 116 height 16
